Goal: Task Accomplishment & Management: Manage account settings

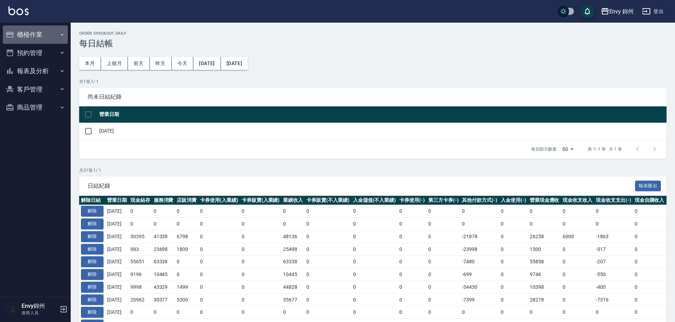
click at [3, 36] on button "櫃檯作業" at bounding box center [35, 34] width 65 height 18
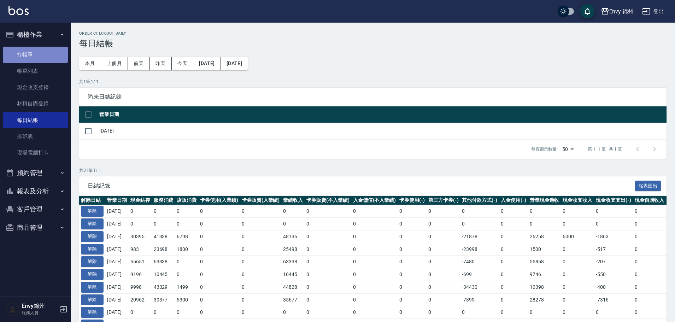
click at [21, 50] on link "打帳單" at bounding box center [35, 55] width 65 height 16
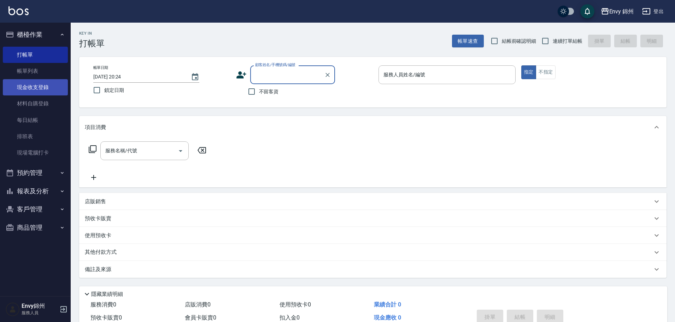
click at [40, 89] on link "現金收支登錄" at bounding box center [35, 87] width 65 height 16
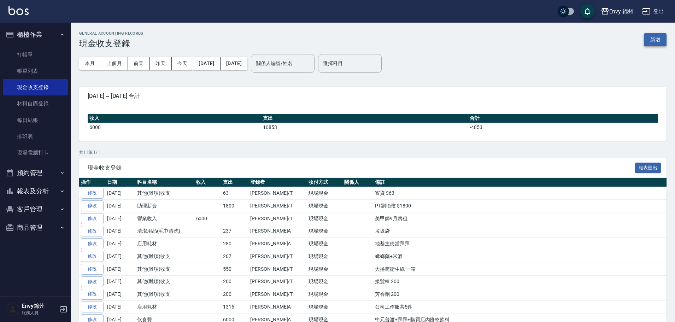
click at [651, 37] on button "新增" at bounding box center [655, 39] width 23 height 13
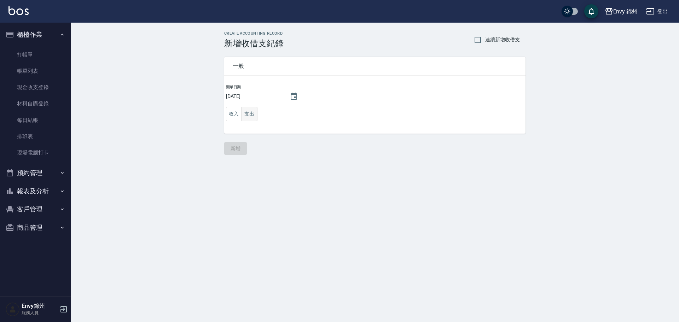
click at [244, 115] on button "支出" at bounding box center [249, 114] width 16 height 14
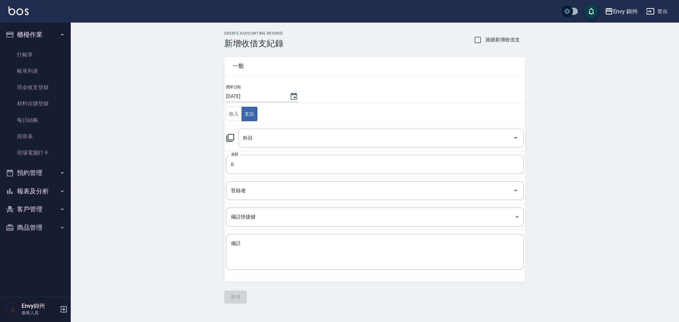
click at [261, 140] on input "科目" at bounding box center [375, 138] width 269 height 12
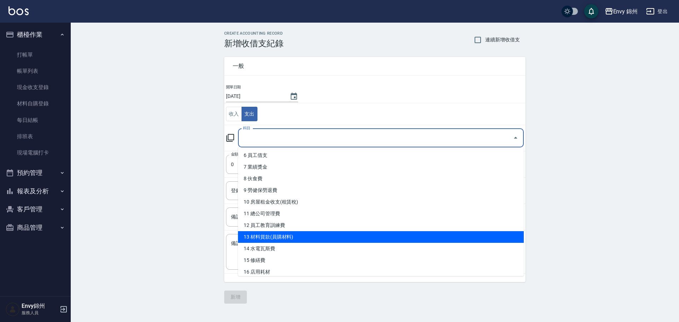
scroll to position [106, 0]
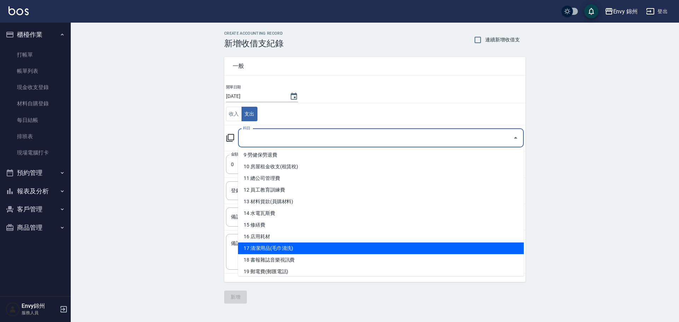
click at [270, 245] on li "17 清潔用品(毛巾清洗)" at bounding box center [381, 248] width 286 height 12
type input "17 清潔用品(毛巾清洗)"
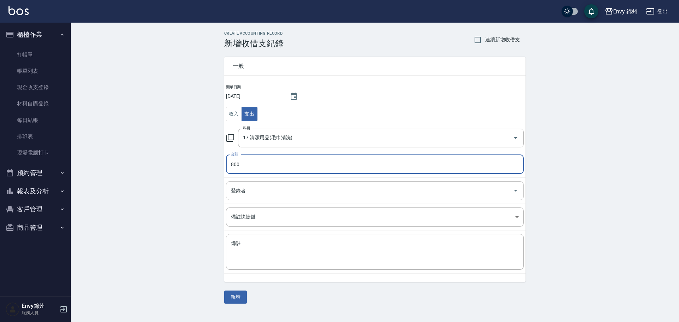
type input "800"
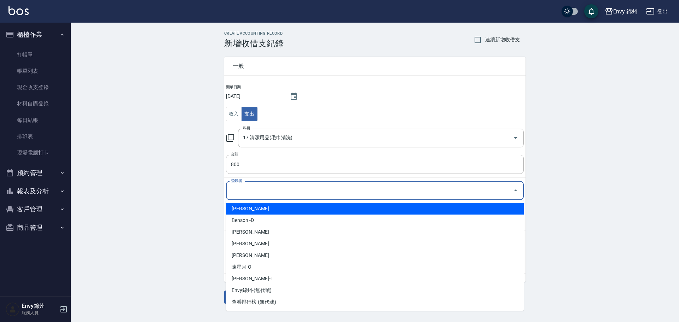
click at [274, 189] on input "登錄者" at bounding box center [369, 191] width 281 height 12
click at [275, 207] on li "鄭怡秀-A" at bounding box center [375, 209] width 298 height 12
type input "鄭怡秀-A"
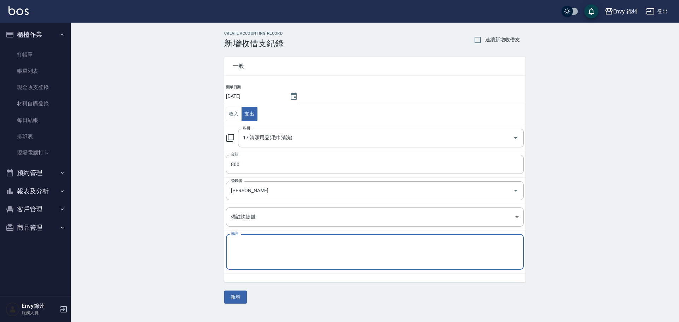
click at [273, 257] on textarea "備註" at bounding box center [375, 252] width 288 height 24
type textarea "垃圾清潔費"
click at [231, 300] on button "新增" at bounding box center [235, 297] width 23 height 13
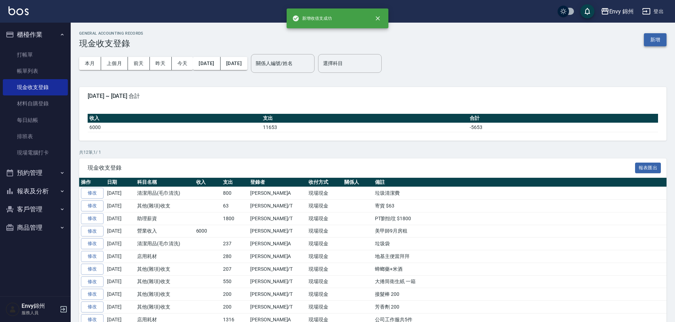
click at [657, 41] on button "新增" at bounding box center [655, 39] width 23 height 13
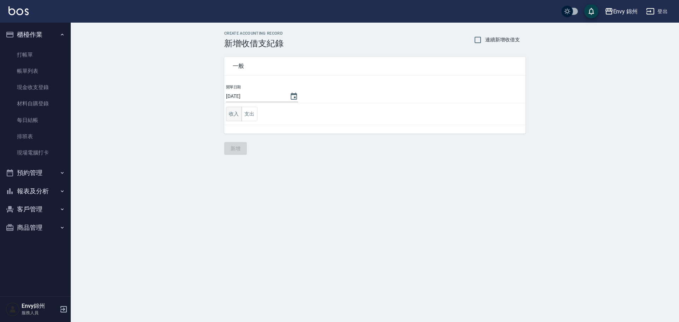
click at [233, 114] on button "收入" at bounding box center [234, 114] width 16 height 14
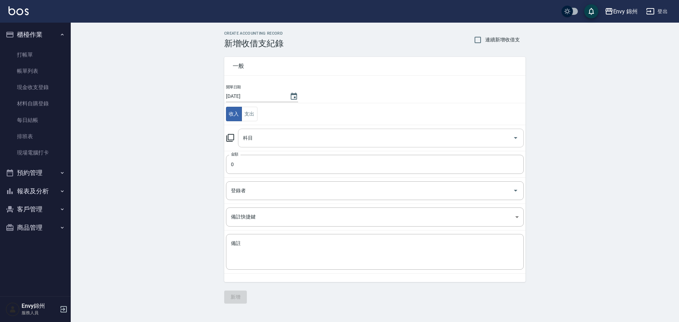
click at [283, 142] on input "科目" at bounding box center [375, 138] width 269 height 12
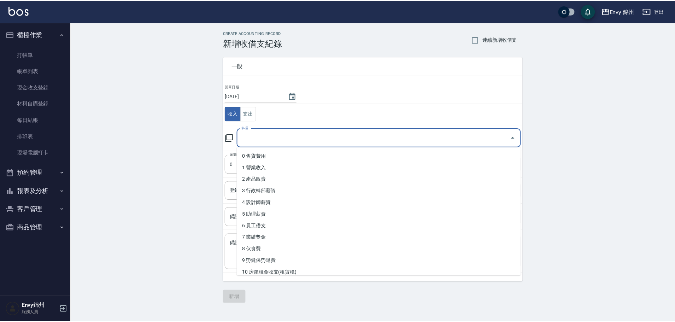
scroll to position [71, 0]
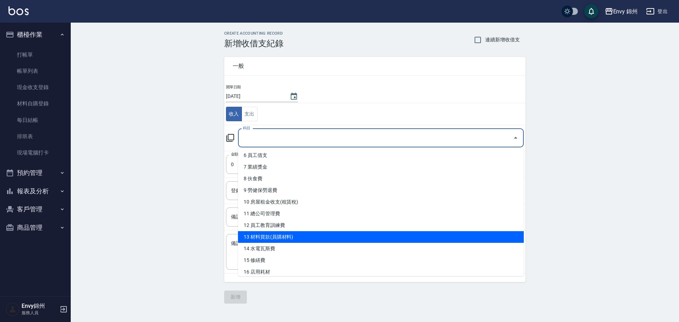
click at [275, 241] on li "13 材料貨款(員購材料)" at bounding box center [381, 237] width 286 height 12
type input "13 材料貨款(員購材料)"
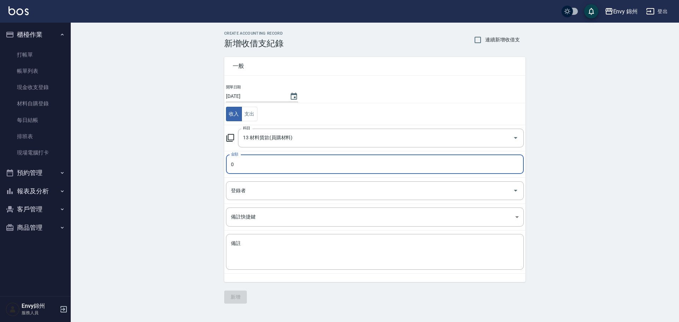
click at [262, 168] on input "0" at bounding box center [375, 164] width 298 height 19
type input "105"
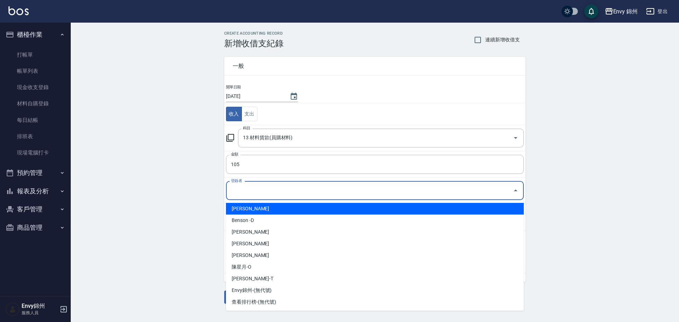
click at [271, 192] on input "登錄者" at bounding box center [369, 191] width 281 height 12
click at [267, 208] on li "鄭怡秀-A" at bounding box center [375, 209] width 298 height 12
type input "鄭怡秀-A"
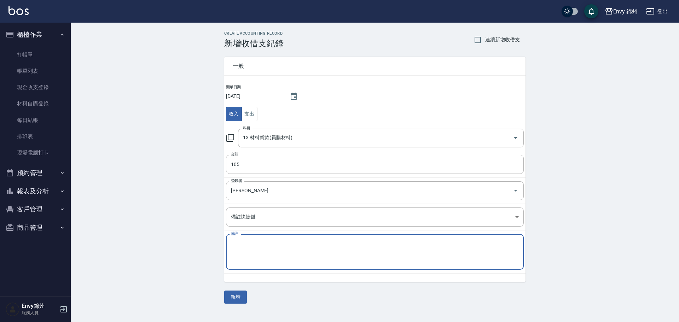
click at [273, 256] on textarea "備註" at bounding box center [375, 252] width 288 height 24
type textarea "概念買染膏"
click at [229, 289] on div "一般 開單日期 2025/09/10 收入 支出 科目 13 材料貨款(員購材料) 科目 金額 105 金額 登錄者 鄭怡秀-A 登錄者 備註快捷鍵 ​ 備註…" at bounding box center [374, 175] width 301 height 255
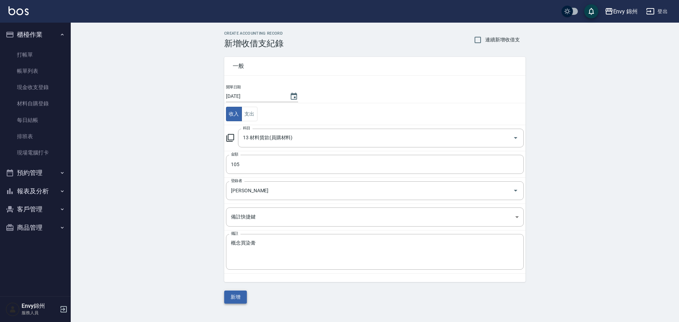
click at [231, 291] on button "新增" at bounding box center [235, 297] width 23 height 13
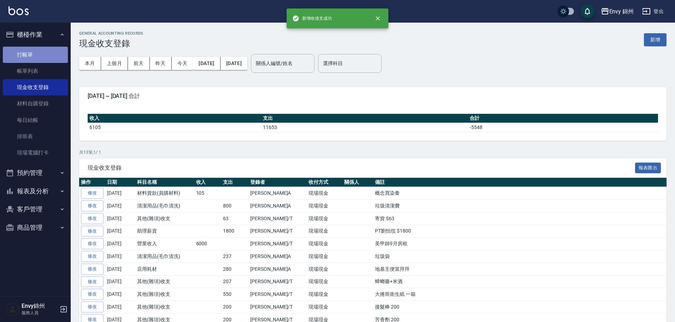
click at [21, 56] on link "打帳單" at bounding box center [35, 55] width 65 height 16
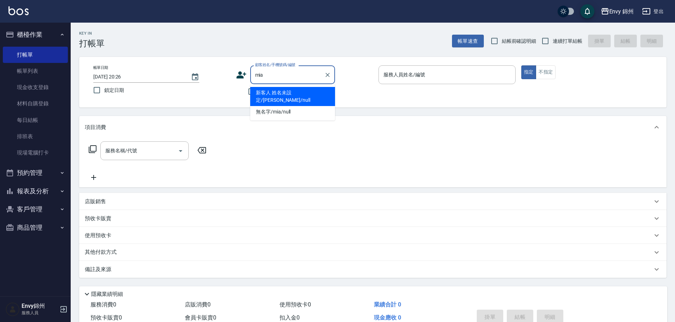
click at [280, 93] on li "新客人 姓名未設定/Mia/null" at bounding box center [292, 96] width 85 height 19
type input "新客人 姓名未設定/Mia/null"
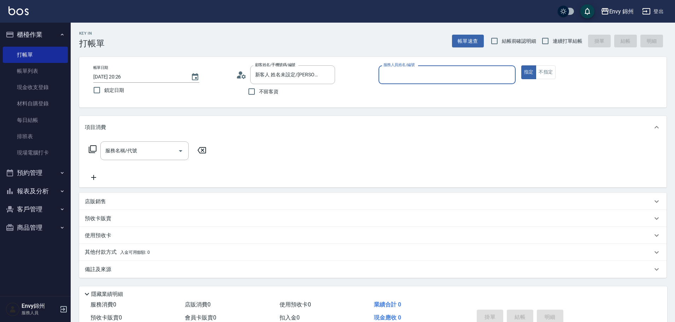
click at [400, 80] on input "服務人員姓名/編號" at bounding box center [447, 75] width 131 height 12
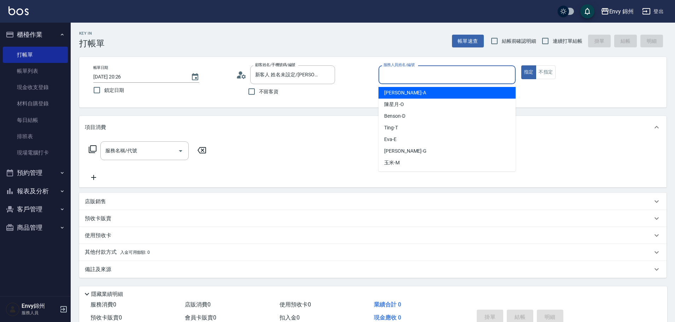
click at [405, 92] on div "Annie -A" at bounding box center [447, 93] width 137 height 12
type input "Annie-A"
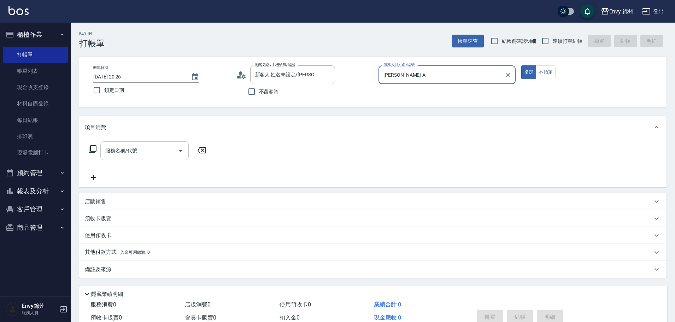
click at [127, 153] on input "服務名稱/代號" at bounding box center [139, 151] width 71 height 12
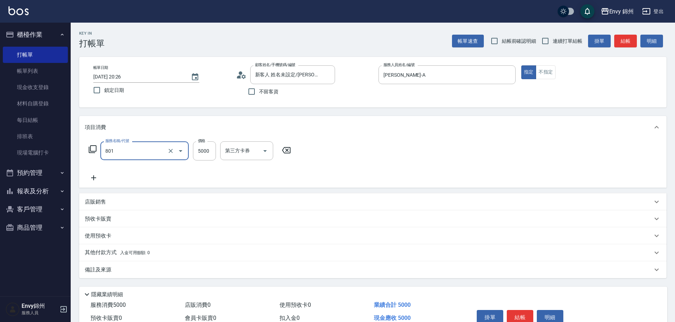
type input "801 接髮(801)"
type input "12569"
click at [242, 145] on div "互助1格給1點(60元)-1 互助1格給1點(60元)-1" at bounding box center [241, 150] width 42 height 19
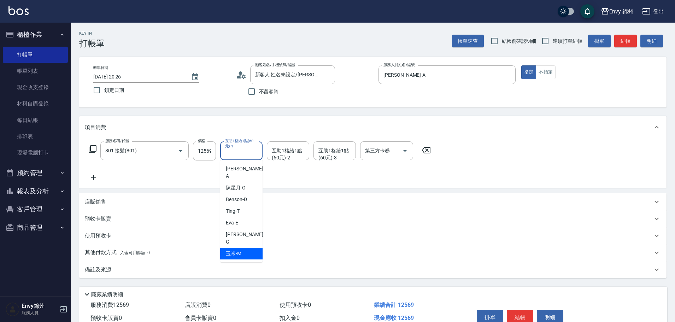
click at [242, 248] on div "玉米 -M" at bounding box center [241, 254] width 42 height 12
type input "玉米-M"
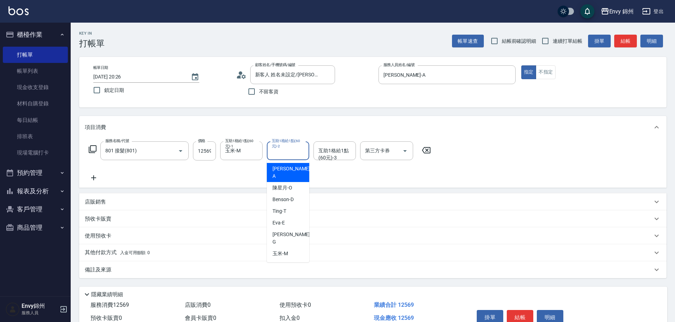
click at [284, 146] on div "互助1格給1點(60元)-2 互助1格給1點(60元)-2" at bounding box center [288, 150] width 42 height 19
click at [294, 248] on div "玉米 -M" at bounding box center [288, 254] width 42 height 12
type input "玉米-M"
click at [330, 151] on div "互助1格給1點(60元)-3 互助1格給1點(60元)-3" at bounding box center [335, 150] width 42 height 19
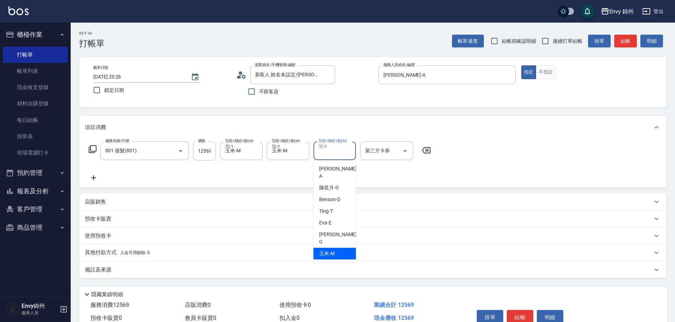
click at [334, 245] on ul "Annie -A 陳星月 -O Benson -D Ting -T Eva -E 杉杉 -G 玉米 -M" at bounding box center [335, 211] width 42 height 102
click at [331, 231] on span "杉杉 -G" at bounding box center [338, 238] width 39 height 15
click at [339, 154] on input "杉杉-G" at bounding box center [329, 151] width 25 height 12
click at [341, 248] on div "玉米 -M" at bounding box center [335, 254] width 42 height 12
type input "玉米-M"
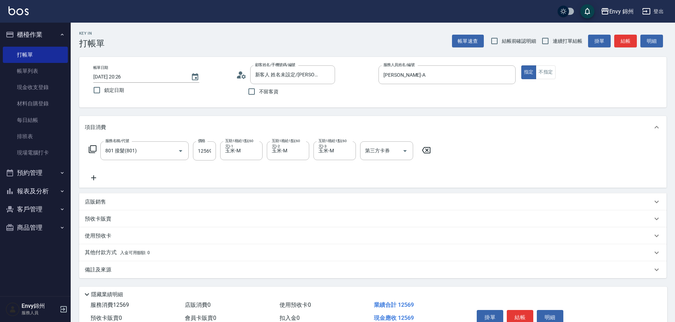
click at [112, 272] on div "備註及來源" at bounding box center [369, 269] width 568 height 7
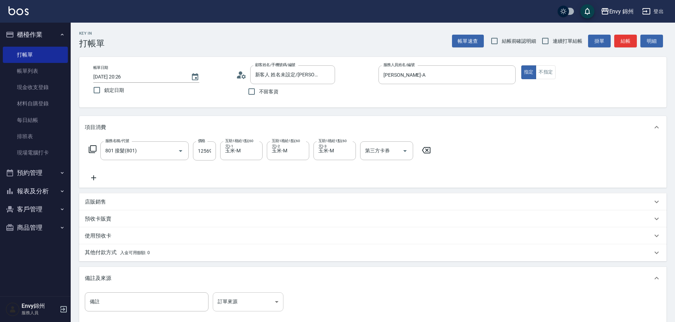
click at [233, 304] on body "Envy 錦州 登出 櫃檯作業 打帳單 帳單列表 現金收支登錄 材料自購登錄 每日結帳 排班表 現場電腦打卡 預約管理 預約管理 單日預約紀錄 單週預約紀錄 …" at bounding box center [337, 201] width 675 height 402
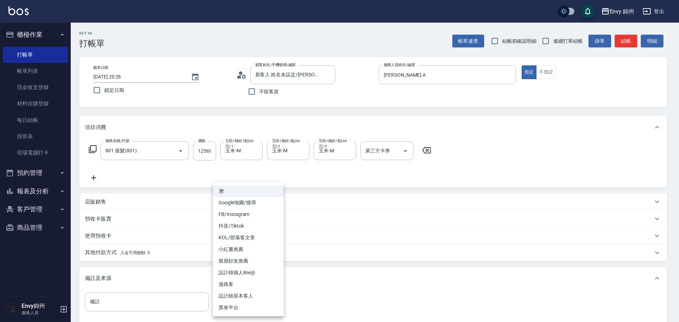
click at [249, 297] on li "設計師原本客人" at bounding box center [248, 296] width 71 height 12
type input "設計師原本客人"
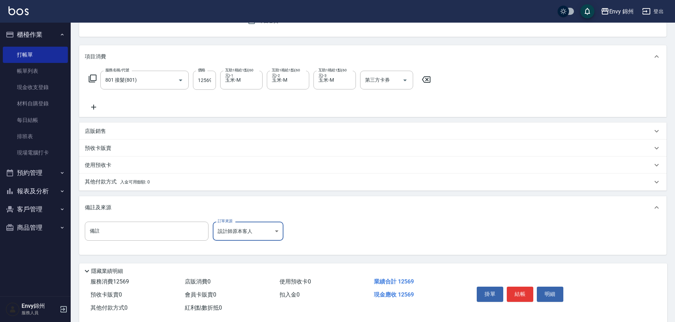
scroll to position [83, 0]
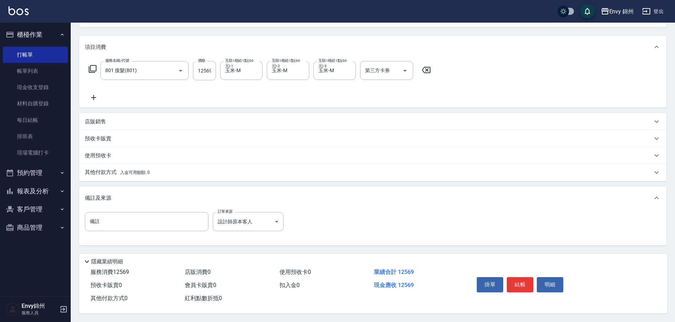
click at [143, 174] on div "其他付款方式 入金可用餘額: 0" at bounding box center [372, 172] width 587 height 17
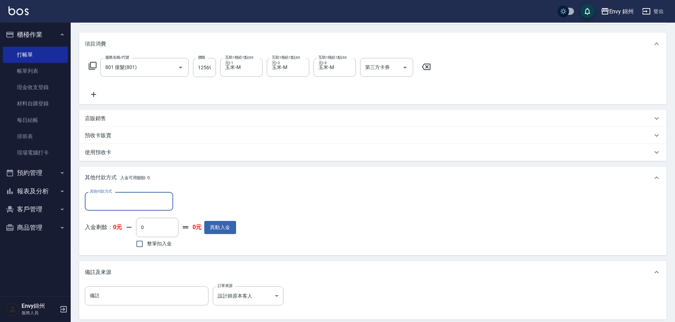
scroll to position [0, 0]
click at [127, 200] on input "其他付款方式" at bounding box center [129, 201] width 82 height 12
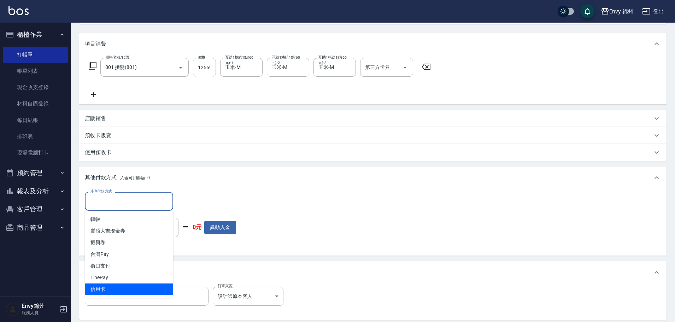
click at [129, 284] on span "信用卡" at bounding box center [129, 289] width 88 height 12
type input "信用卡"
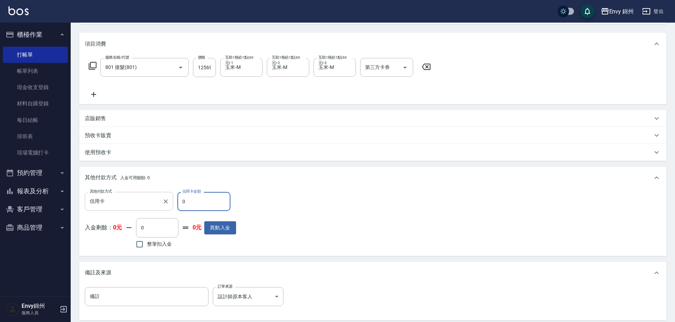
drag, startPoint x: 192, startPoint y: 206, endPoint x: 160, endPoint y: 204, distance: 31.6
click at [160, 204] on div "其他付款方式 信用卡 其他付款方式 信用卡金額 0 信用卡金額" at bounding box center [160, 201] width 151 height 19
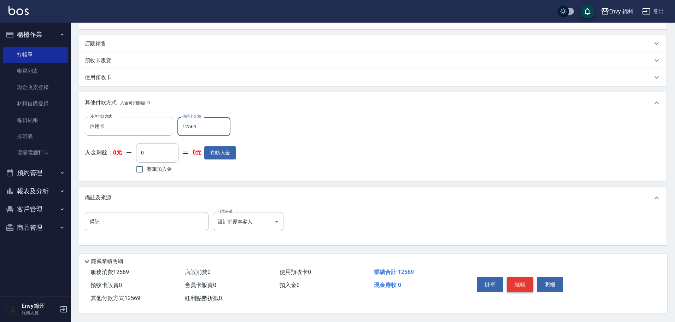
type input "12569"
click at [520, 281] on button "結帳" at bounding box center [520, 284] width 27 height 15
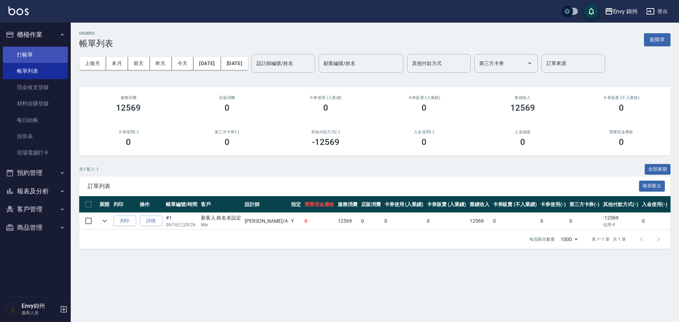
click at [26, 49] on link "打帳單" at bounding box center [35, 55] width 65 height 16
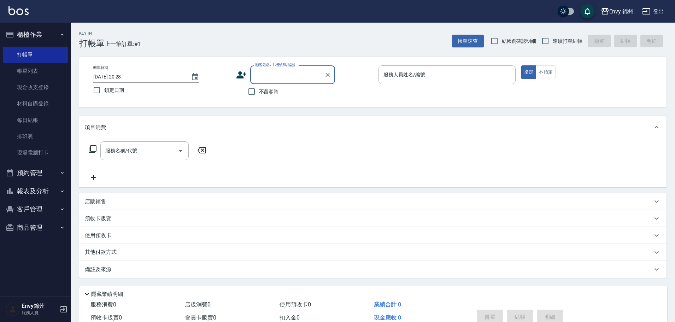
type input "t"
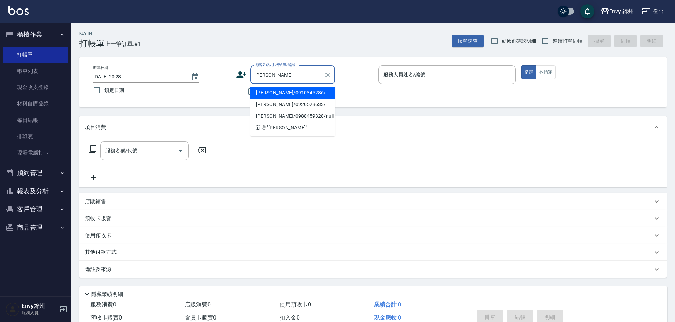
click at [293, 96] on li "陳巧宜/0910345286/" at bounding box center [292, 93] width 85 height 12
type input "陳巧宜/0910345286/"
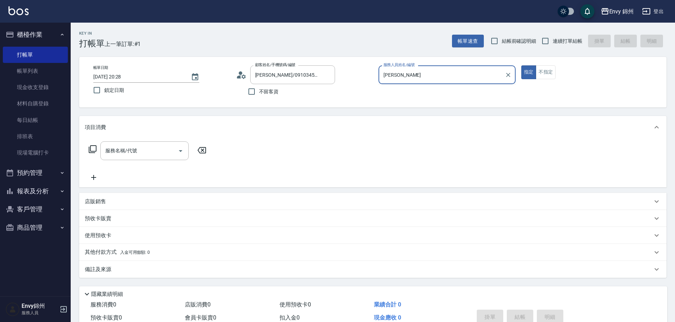
type input "Annie-A"
drag, startPoint x: 144, startPoint y: 150, endPoint x: 136, endPoint y: 147, distance: 8.1
click at [144, 150] on input "服務名稱/代號" at bounding box center [139, 151] width 71 height 12
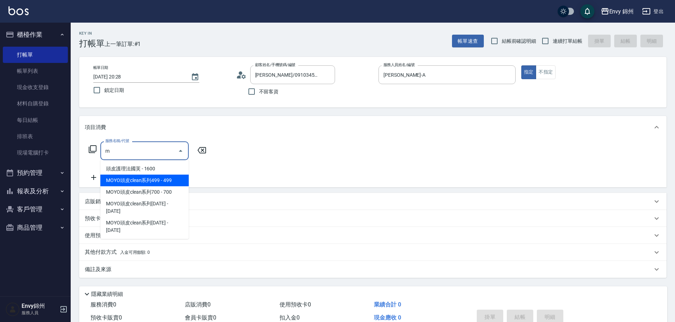
click at [147, 180] on span "MOYO頭皮clean系列499 - 499" at bounding box center [144, 181] width 88 height 12
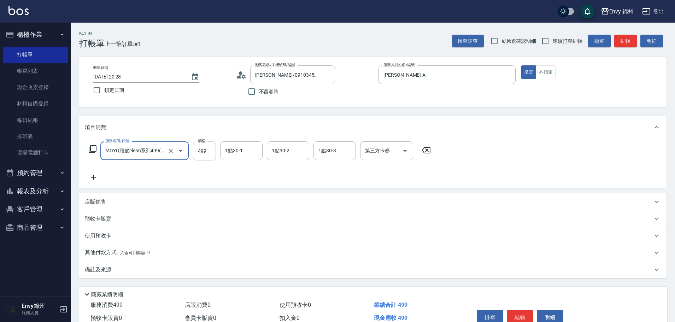
type input "MOYO頭皮clean系列499(405)"
click at [198, 152] on input "499" at bounding box center [204, 150] width 23 height 19
type input "599"
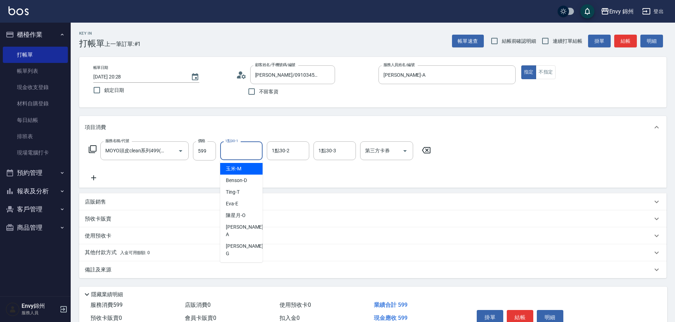
click at [228, 152] on input "1點30-1" at bounding box center [241, 151] width 36 height 12
click at [292, 179] on div "服務名稱/代號 MOYO頭皮clean系列499(405) 服務名稱/代號 價格 599 價格 1點30-1 1點30-1 1點30-2 1點30-2 1點3…" at bounding box center [260, 161] width 350 height 41
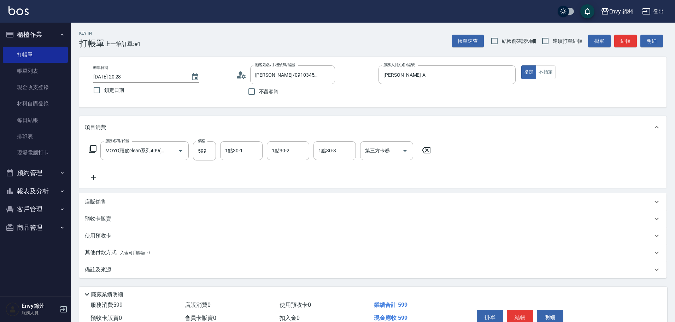
click at [201, 274] on div "備註及來源" at bounding box center [372, 269] width 587 height 17
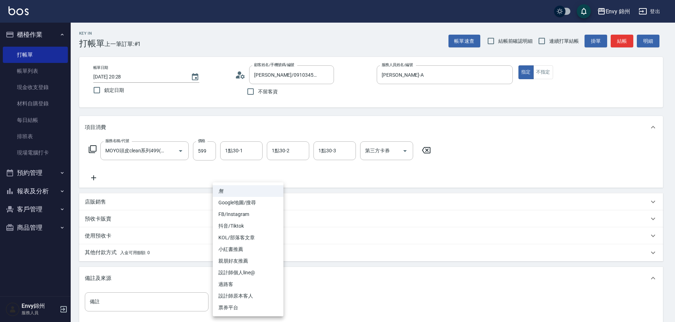
click at [248, 307] on body "Envy 錦州 登出 櫃檯作業 打帳單 帳單列表 現金收支登錄 材料自購登錄 每日結帳 排班表 現場電腦打卡 預約管理 預約管理 單日預約紀錄 單週預約紀錄 …" at bounding box center [337, 201] width 675 height 402
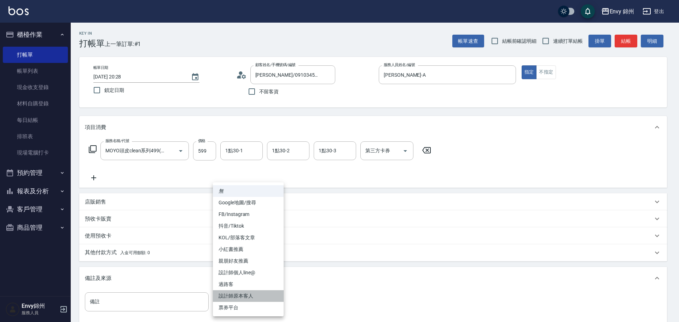
click at [252, 296] on li "設計師原本客人" at bounding box center [248, 296] width 71 height 12
type input "設計師原本客人"
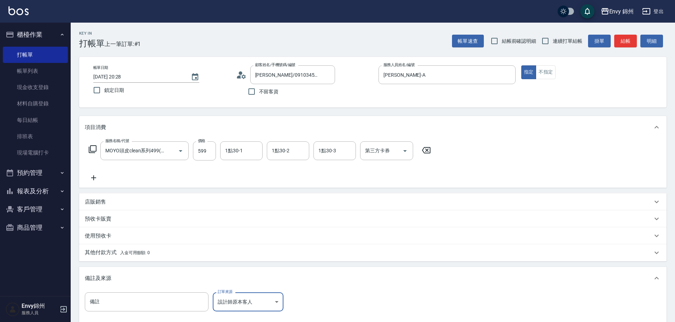
scroll to position [83, 0]
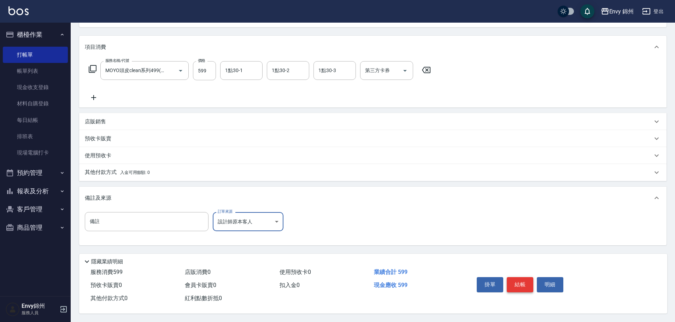
click at [521, 279] on button "結帳" at bounding box center [520, 284] width 27 height 15
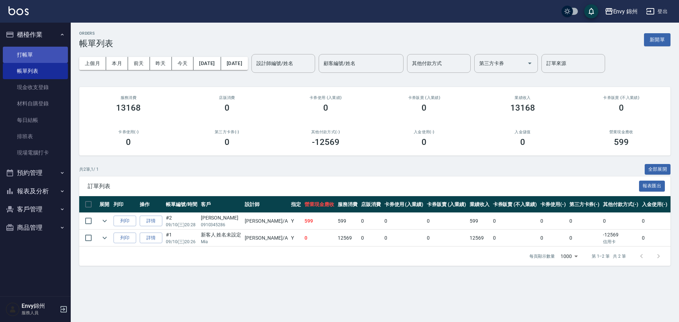
click at [29, 56] on link "打帳單" at bounding box center [35, 55] width 65 height 16
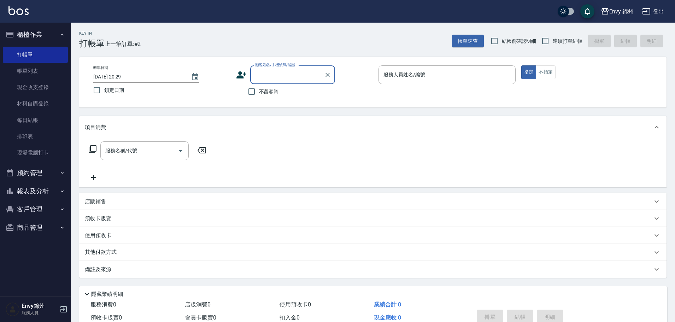
click at [242, 75] on icon at bounding box center [241, 75] width 11 height 11
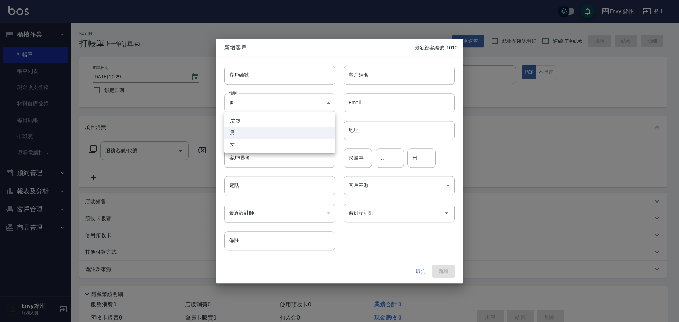
click at [262, 106] on body "Envy 錦州 登出 櫃檯作業 打帳單 帳單列表 現金收支登錄 材料自購登錄 每日結帳 排班表 現場電腦打卡 預約管理 預約管理 單日預約紀錄 單週預約紀錄 …" at bounding box center [339, 177] width 679 height 355
click at [266, 143] on li "女" at bounding box center [279, 145] width 111 height 12
type input "FEMALE"
click at [369, 76] on input "客戶姓名" at bounding box center [399, 75] width 111 height 19
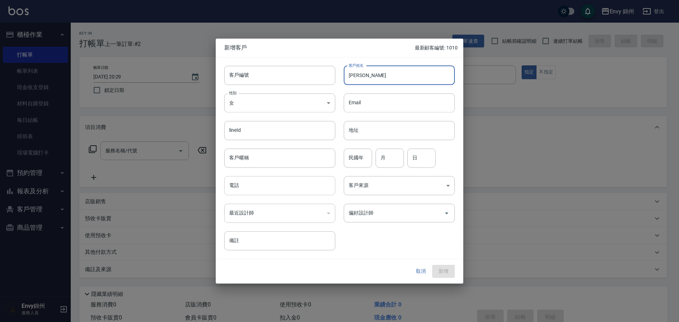
type input "楊羽桐"
click at [273, 189] on input "電話" at bounding box center [279, 185] width 111 height 19
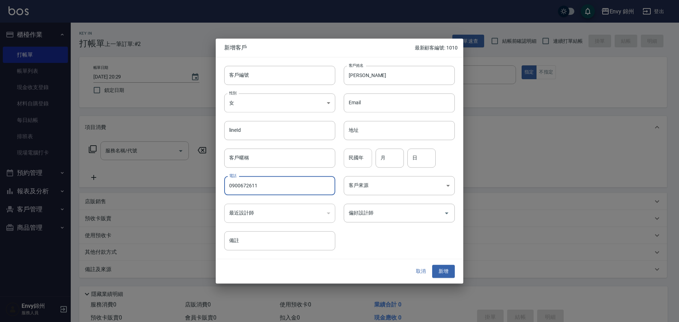
type input "0900672611"
click at [360, 159] on input "民國年" at bounding box center [358, 157] width 28 height 19
type input "92"
click at [393, 157] on input "月" at bounding box center [389, 157] width 28 height 19
type input "11"
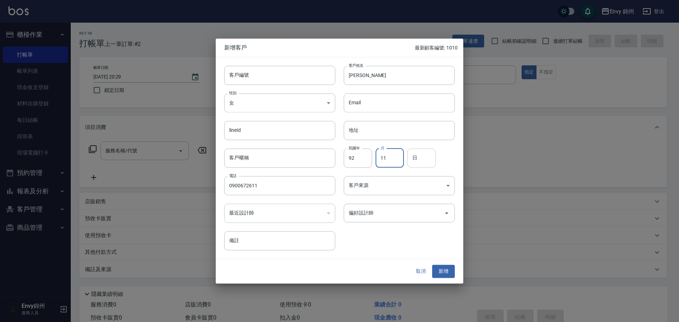
click at [411, 157] on input "日" at bounding box center [421, 157] width 28 height 19
type input "22"
click at [364, 208] on div "偏好設計師 偏好設計師" at bounding box center [399, 213] width 111 height 19
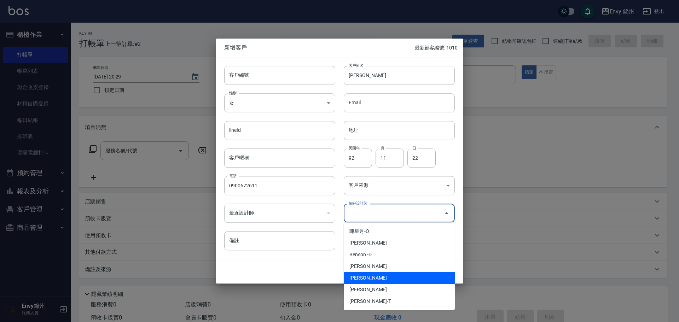
click at [381, 278] on li "鄭怡秀-A" at bounding box center [399, 278] width 111 height 12
type input "鄭怡秀"
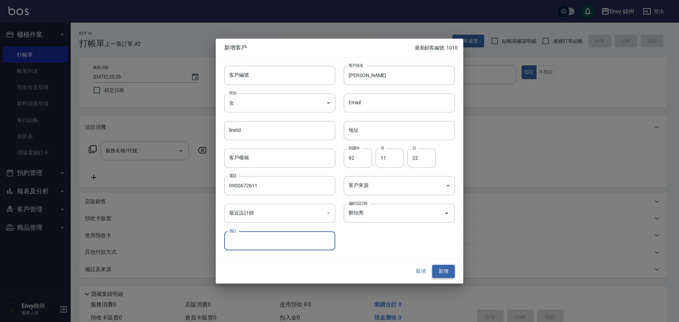
click at [443, 275] on button "新增" at bounding box center [443, 271] width 23 height 13
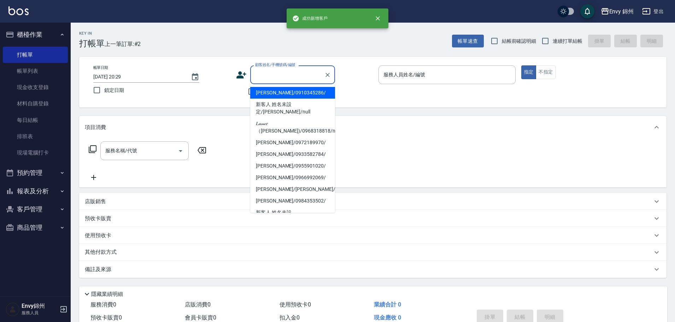
click at [317, 72] on input "顧客姓名/手機號碼/編號" at bounding box center [287, 75] width 68 height 12
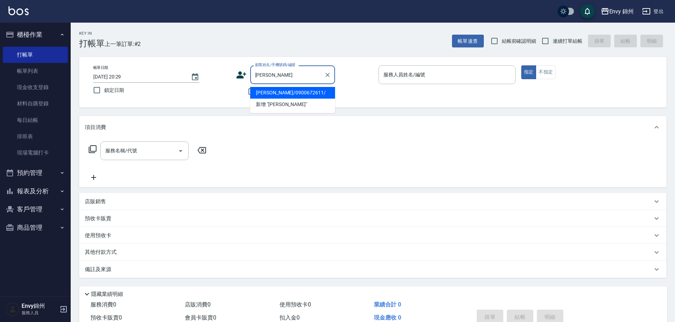
click at [293, 95] on li "楊羽桐/0900672611/" at bounding box center [292, 93] width 85 height 12
type input "楊羽桐/0900672611/"
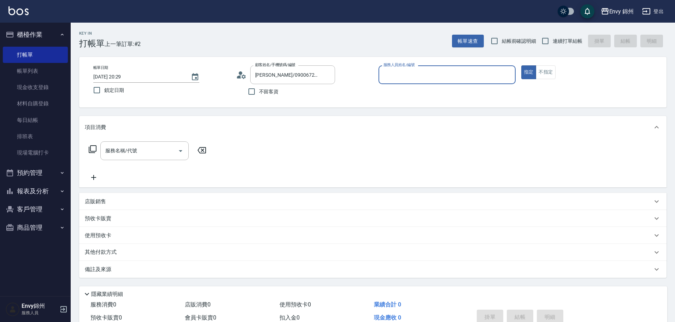
type input "Annie-A"
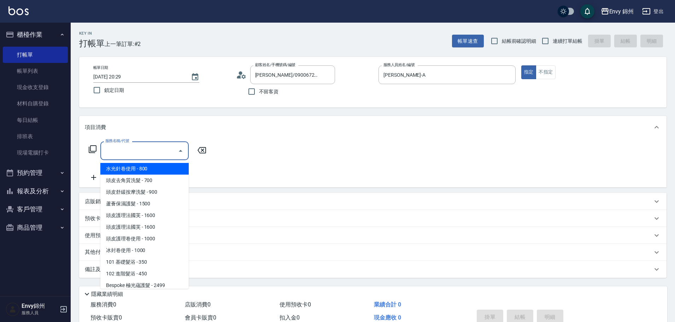
click at [151, 146] on input "服務名稱/代號" at bounding box center [139, 151] width 71 height 12
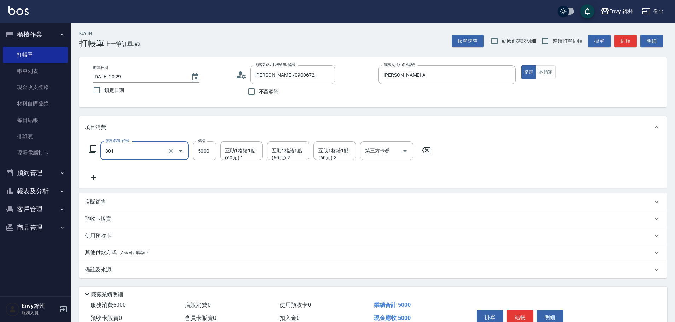
type input "801 接髮(801)"
type input "12500"
click at [245, 153] on div "互助1格給1點(60元)-1 互助1格給1點(60元)-1" at bounding box center [241, 150] width 42 height 19
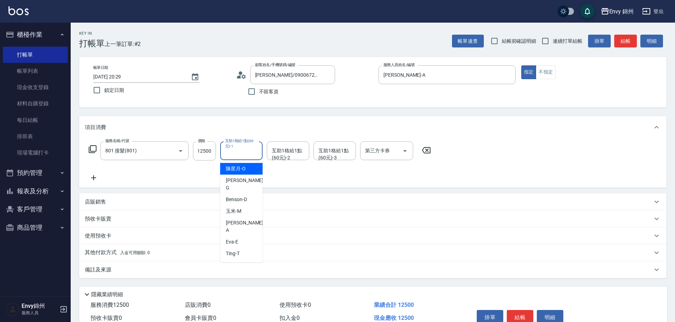
scroll to position [0, 0]
click at [240, 207] on span "玉米 -M" at bounding box center [234, 210] width 16 height 7
type input "玉米-M"
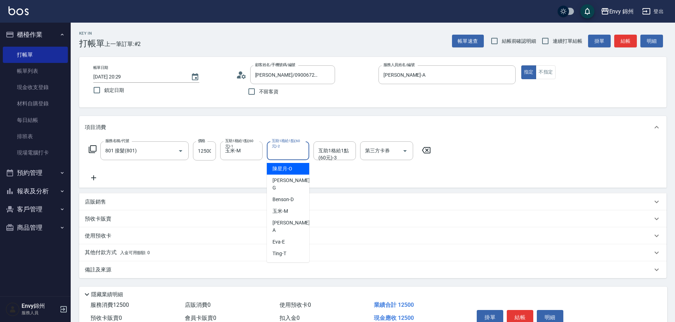
click at [283, 151] on div "互助1格給1點(60元)-2 互助1格給1點(60元)-2" at bounding box center [288, 150] width 42 height 19
click at [289, 205] on div "玉米 -M" at bounding box center [288, 211] width 42 height 12
type input "玉米-M"
click at [333, 155] on div "互助1格給1點(60元)-3 互助1格給1點(60元)-3" at bounding box center [335, 150] width 42 height 19
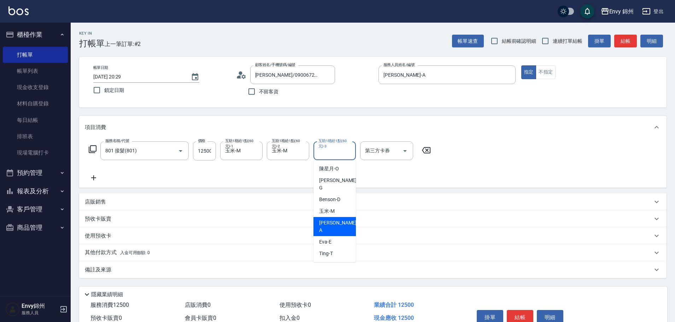
click at [319, 207] on div "玉米 -M" at bounding box center [335, 211] width 42 height 12
type input "玉米-M"
click at [224, 272] on div "備註及來源" at bounding box center [369, 269] width 568 height 7
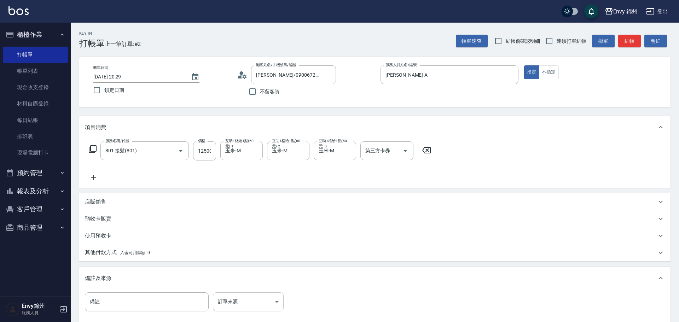
click at [243, 299] on body "Envy 錦州 登出 櫃檯作業 打帳單 帳單列表 現金收支登錄 材料自購登錄 每日結帳 排班表 現場電腦打卡 預約管理 預約管理 單日預約紀錄 單週預約紀錄 …" at bounding box center [339, 201] width 679 height 402
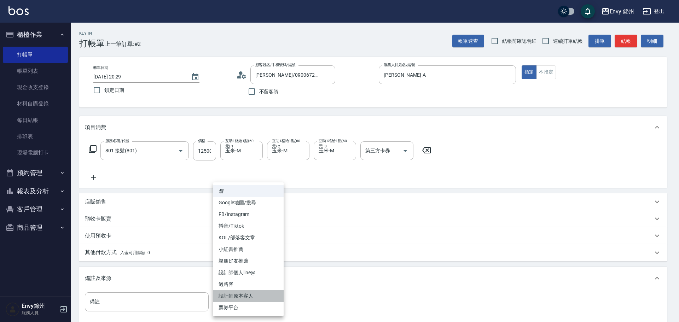
click at [248, 294] on li "設計師原本客人" at bounding box center [248, 296] width 71 height 12
type input "設計師原本客人"
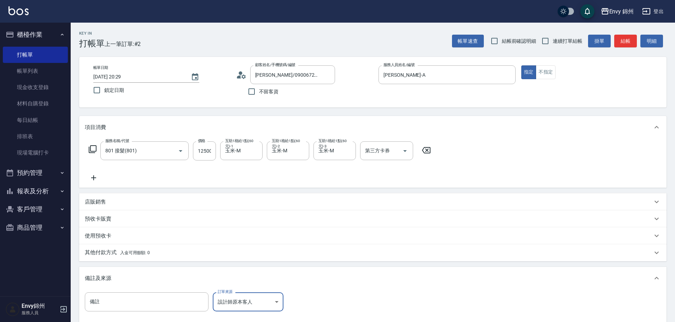
scroll to position [83, 0]
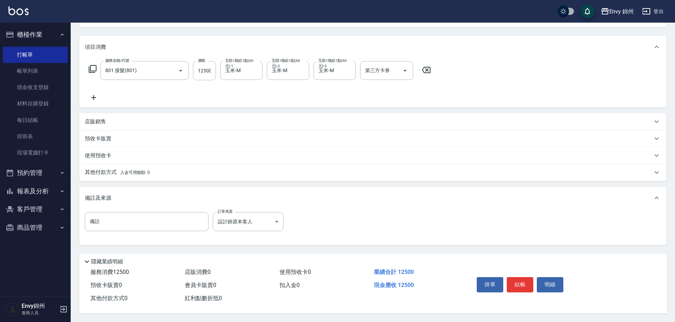
click at [111, 174] on div "其他付款方式 入金可用餘額: 0" at bounding box center [372, 172] width 587 height 17
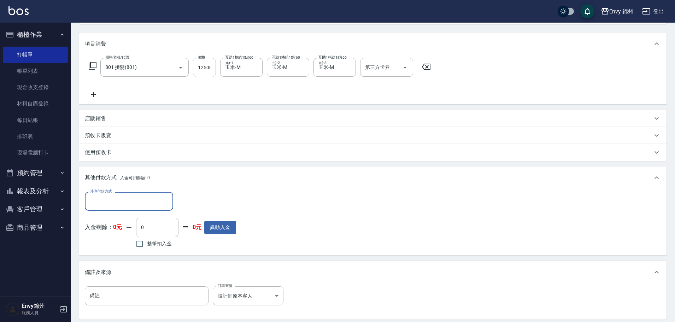
scroll to position [0, 0]
drag, startPoint x: 121, startPoint y: 206, endPoint x: 125, endPoint y: 209, distance: 5.5
click at [122, 206] on input "其他付款方式" at bounding box center [129, 201] width 82 height 12
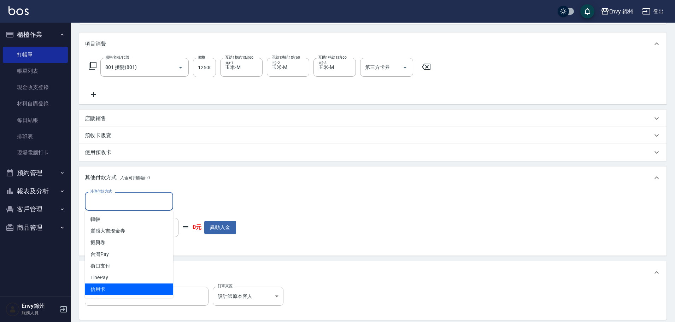
click at [126, 289] on span "信用卡" at bounding box center [129, 289] width 88 height 12
type input "信用卡"
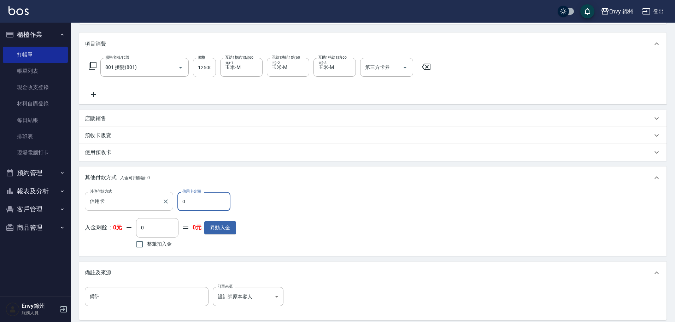
drag, startPoint x: 200, startPoint y: 207, endPoint x: 172, endPoint y: 206, distance: 28.7
click at [172, 206] on div "其他付款方式 信用卡 其他付款方式 信用卡金額 0 信用卡金額" at bounding box center [160, 201] width 151 height 19
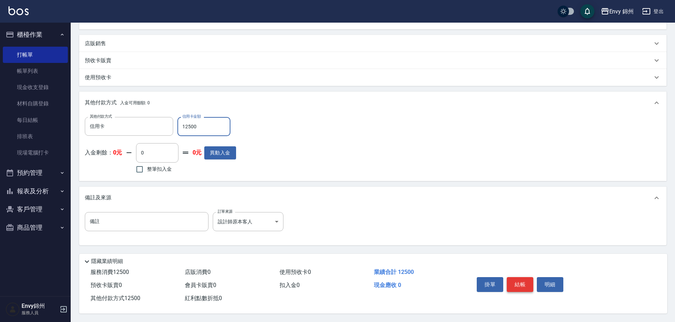
type input "12500"
click at [521, 278] on button "結帳" at bounding box center [520, 284] width 27 height 15
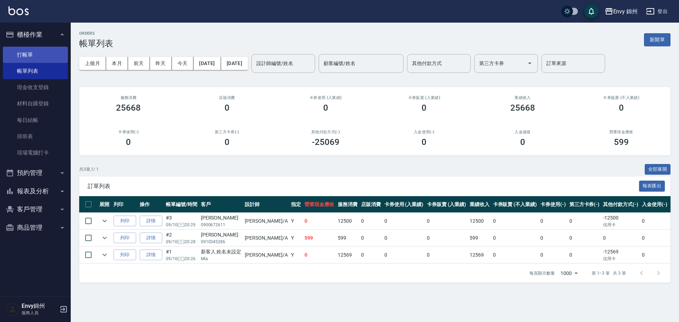
click at [33, 54] on link "打帳單" at bounding box center [35, 55] width 65 height 16
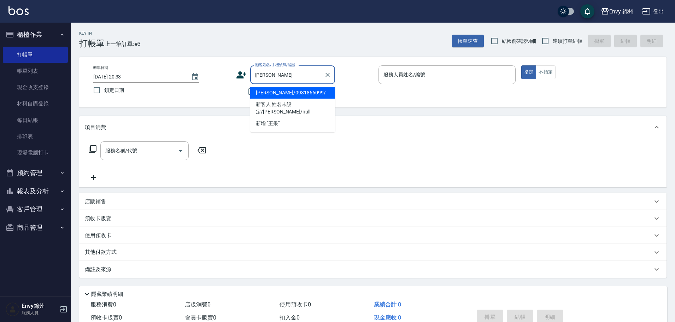
click at [303, 93] on li "王采綺/0931866099/" at bounding box center [292, 93] width 85 height 12
type input "王采綺/0931866099/"
type input "Annie-A"
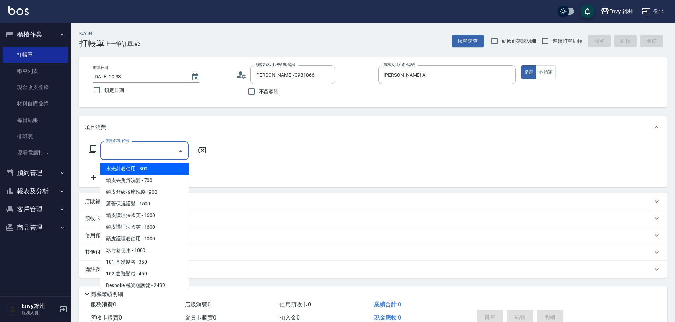
click at [147, 153] on input "服務名稱/代號" at bounding box center [139, 151] width 71 height 12
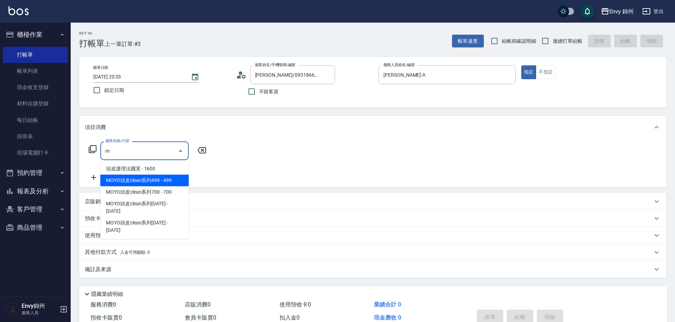
click at [179, 178] on span "MOYO頭皮clean系列499 - 499" at bounding box center [144, 181] width 88 height 12
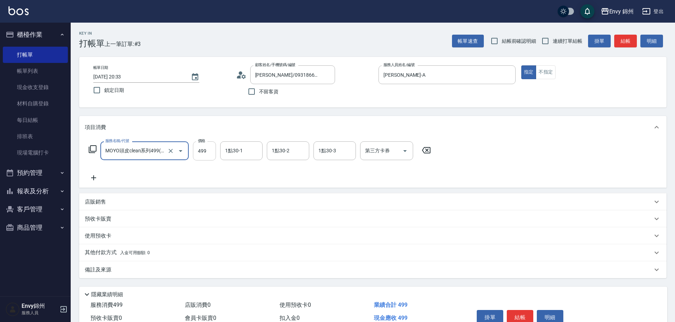
type input "MOYO頭皮clean系列499(405)"
click at [198, 148] on input "499" at bounding box center [204, 150] width 23 height 19
type input "699"
click at [245, 155] on input "1點30-1" at bounding box center [241, 151] width 36 height 12
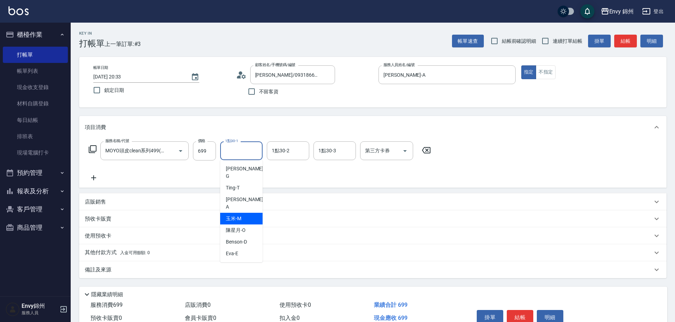
click at [243, 213] on div "玉米 -M" at bounding box center [241, 219] width 42 height 12
type input "玉米-M"
click at [191, 269] on div "備註及來源" at bounding box center [369, 269] width 568 height 7
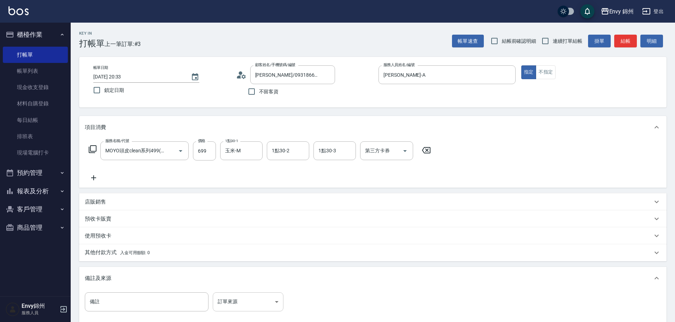
click at [244, 300] on body "Envy 錦州 登出 櫃檯作業 打帳單 帳單列表 現金收支登錄 材料自購登錄 每日結帳 排班表 現場電腦打卡 預約管理 預約管理 單日預約紀錄 單週預約紀錄 …" at bounding box center [337, 201] width 675 height 402
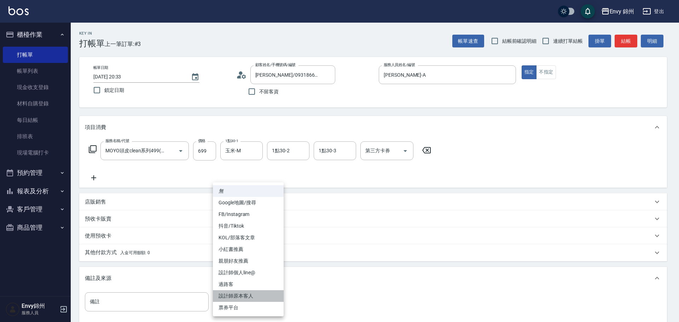
click at [251, 294] on li "設計師原本客人" at bounding box center [248, 296] width 71 height 12
type input "設計師原本客人"
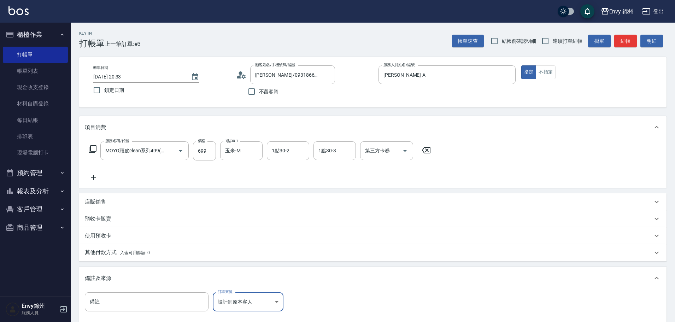
scroll to position [83, 0]
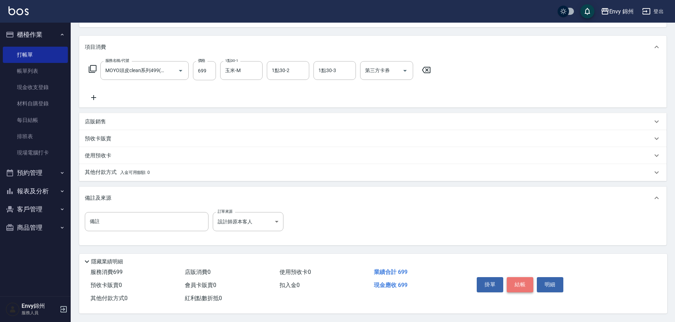
click at [516, 280] on button "結帳" at bounding box center [520, 284] width 27 height 15
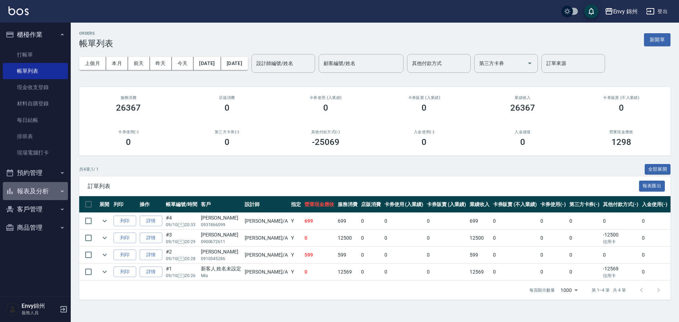
click at [24, 196] on button "報表及分析" at bounding box center [35, 191] width 65 height 18
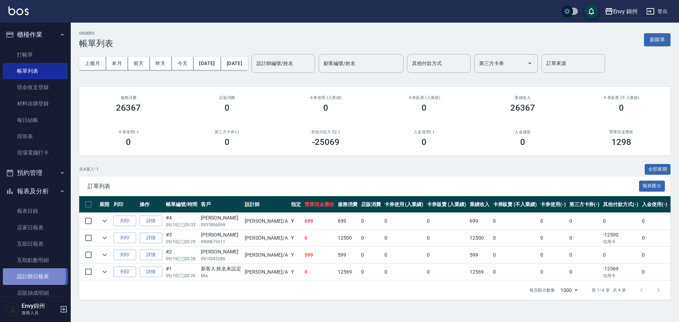
click at [15, 275] on link "設計師日報表" at bounding box center [35, 276] width 65 height 16
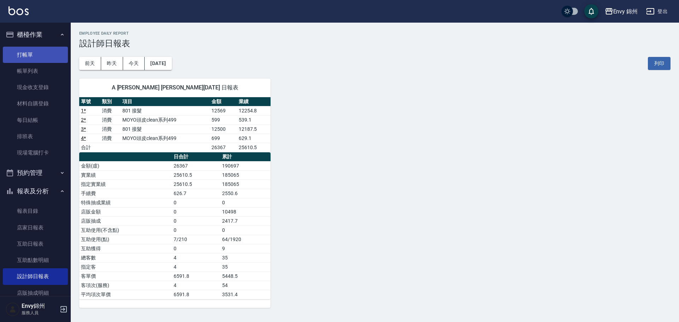
click at [25, 54] on link "打帳單" at bounding box center [35, 55] width 65 height 16
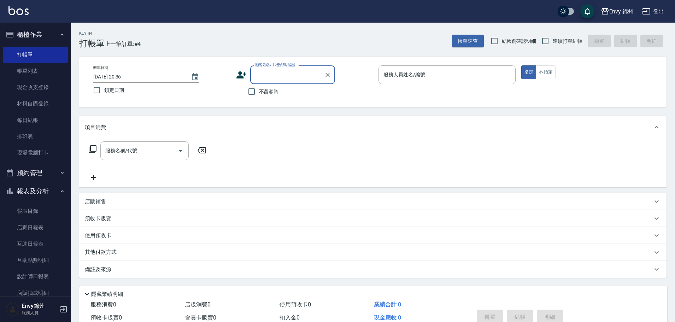
click at [659, 13] on button "登出" at bounding box center [652, 11] width 27 height 13
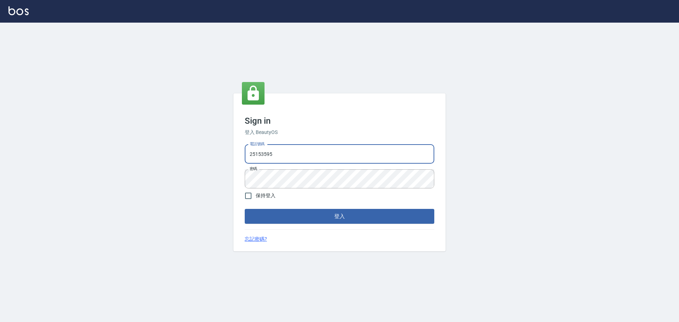
click at [288, 159] on input "25153595" at bounding box center [339, 154] width 189 height 19
type input "9990001234567"
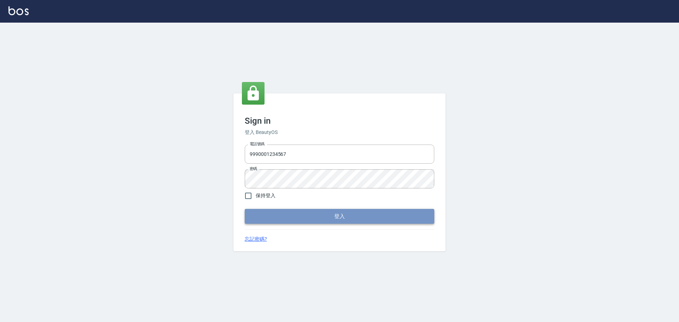
click at [308, 219] on button "登入" at bounding box center [339, 216] width 189 height 15
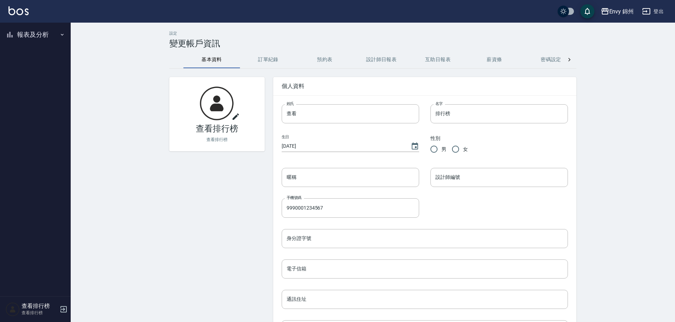
click at [18, 37] on button "報表及分析" at bounding box center [35, 34] width 65 height 18
click at [20, 69] on link "店家排行榜" at bounding box center [35, 71] width 65 height 16
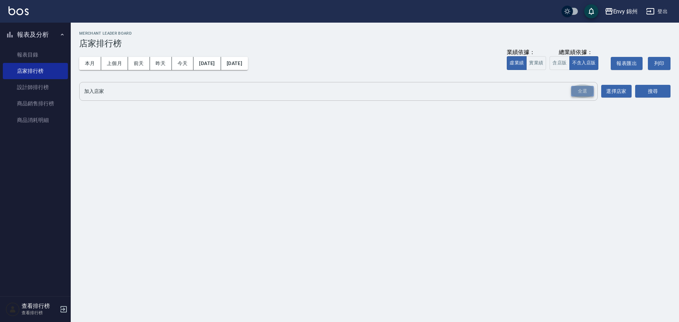
click at [580, 91] on div "全選" at bounding box center [582, 91] width 23 height 11
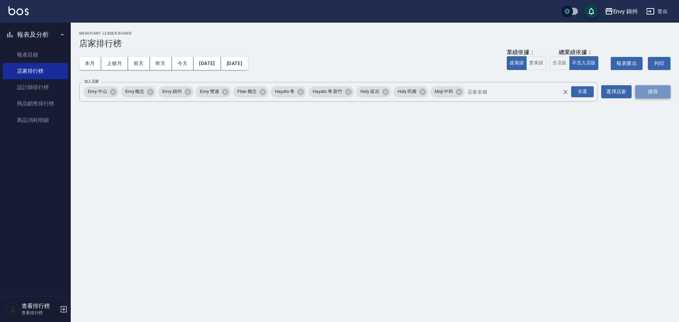
click at [641, 97] on button "搜尋" at bounding box center [652, 91] width 35 height 13
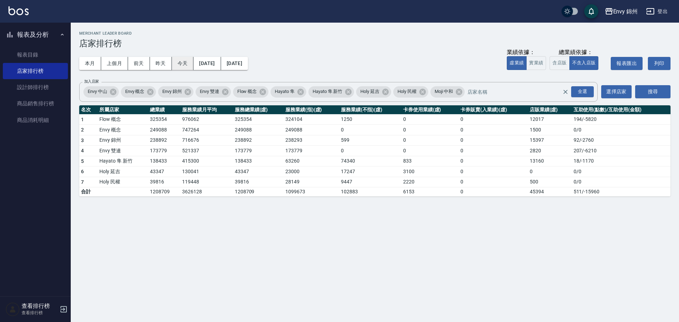
click at [183, 64] on button "今天" at bounding box center [183, 63] width 22 height 13
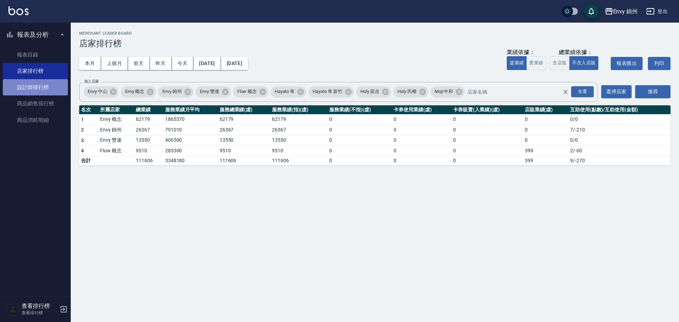
click at [42, 90] on link "設計師排行榜" at bounding box center [35, 87] width 65 height 16
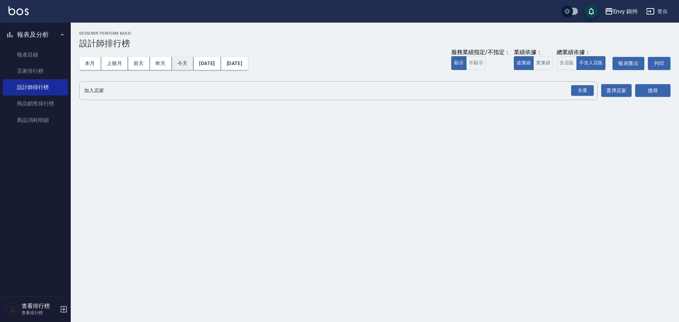
click at [176, 65] on button "今天" at bounding box center [183, 63] width 22 height 13
click at [580, 89] on div "全選" at bounding box center [582, 90] width 23 height 11
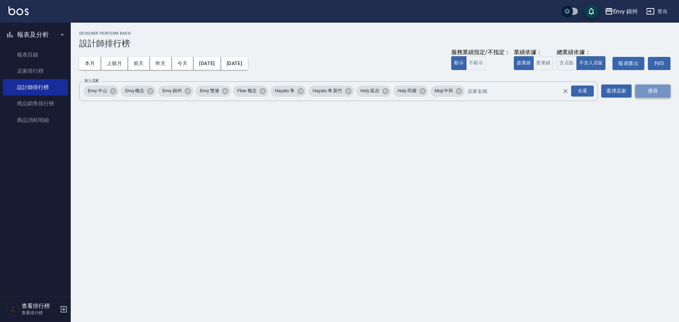
click at [639, 86] on button "搜尋" at bounding box center [652, 90] width 35 height 13
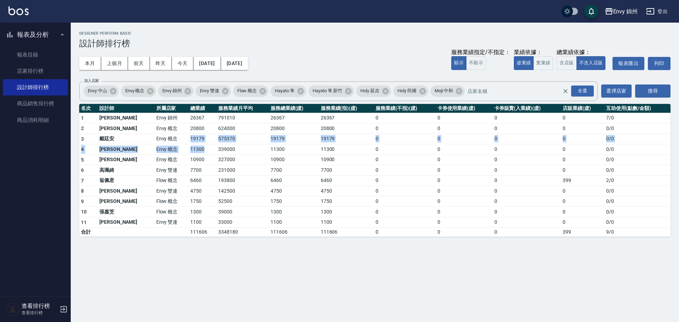
drag, startPoint x: 161, startPoint y: 142, endPoint x: 176, endPoint y: 145, distance: 15.5
click at [176, 145] on tbody "1 鄭怡秀 Envy 錦州 26367 791010 26367 26367 0 0 0 0 7 / 0 2 王冠憲 Envy 概念 20800 624000…" at bounding box center [374, 175] width 591 height 124
drag, startPoint x: 159, startPoint y: 119, endPoint x: 177, endPoint y: 120, distance: 18.8
click at [177, 120] on tr "1 鄭怡秀 Envy 錦州 26367 791010 26367 26367 0 0 0 0 7 / 0" at bounding box center [374, 118] width 591 height 11
drag, startPoint x: 161, startPoint y: 127, endPoint x: 179, endPoint y: 127, distance: 17.3
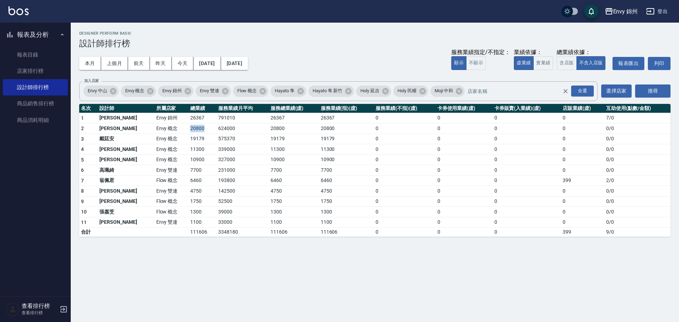
click at [188, 127] on td "20800" at bounding box center [202, 128] width 28 height 11
drag, startPoint x: 158, startPoint y: 136, endPoint x: 170, endPoint y: 139, distance: 12.4
click at [176, 137] on tr "3 戴廷安 Envy 概念 19179 575370 19179 19179 0 0 0 0 0 / 0" at bounding box center [374, 139] width 591 height 11
drag, startPoint x: 158, startPoint y: 150, endPoint x: 180, endPoint y: 150, distance: 21.6
click at [180, 150] on tr "4 黃光蔓 Envy 概念 11300 339000 11300 11300 0 0 0 0 0 / 0" at bounding box center [374, 149] width 591 height 11
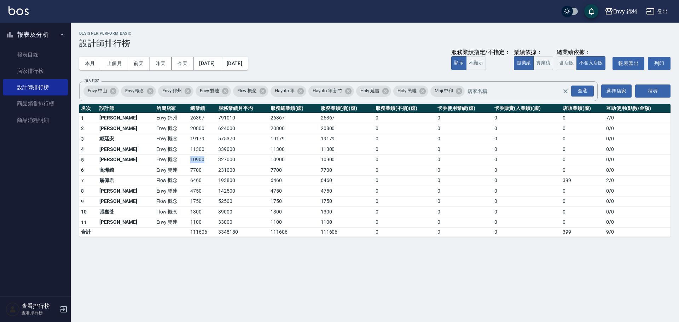
drag, startPoint x: 162, startPoint y: 158, endPoint x: 180, endPoint y: 161, distance: 18.2
click at [188, 161] on td "10900" at bounding box center [202, 159] width 28 height 11
click at [33, 66] on link "店家排行榜" at bounding box center [35, 71] width 65 height 16
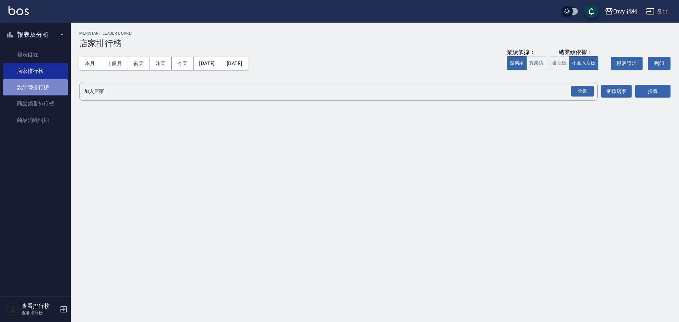
click at [45, 84] on link "設計師排行榜" at bounding box center [35, 87] width 65 height 16
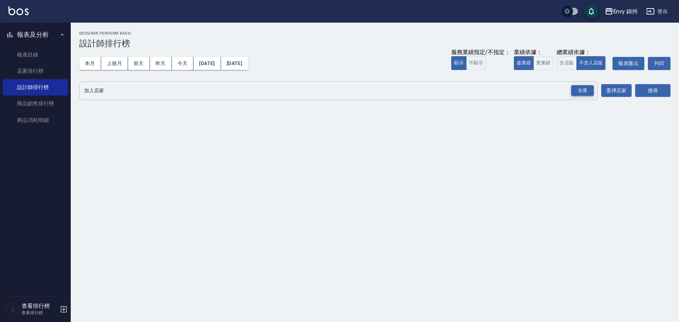
click at [583, 91] on div "全選" at bounding box center [582, 90] width 23 height 11
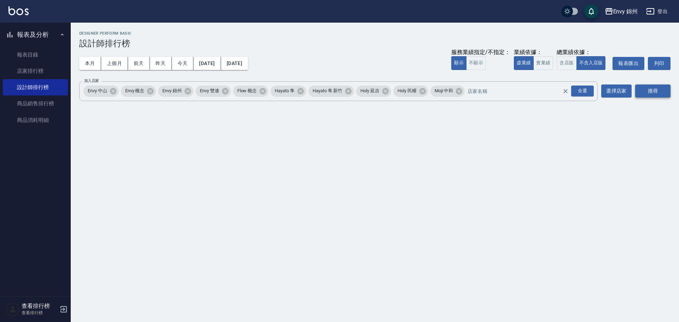
click at [644, 90] on button "搜尋" at bounding box center [652, 90] width 35 height 13
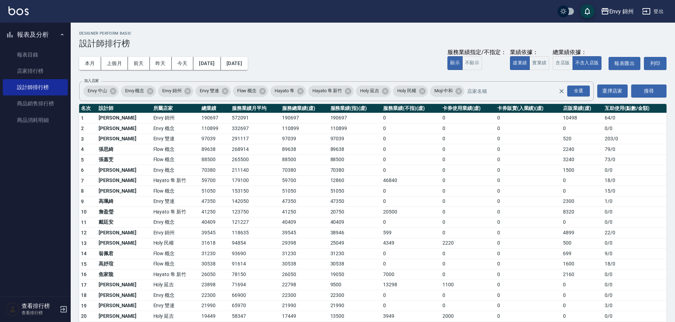
click at [49, 41] on button "報表及分析" at bounding box center [35, 34] width 65 height 18
drag, startPoint x: 166, startPoint y: 233, endPoint x: 195, endPoint y: 233, distance: 28.3
click at [195, 233] on tr "12 潘昀廷 Envy 錦州 39545 118635 39545 38946 599 0 0 4899 22 / 0" at bounding box center [372, 233] width 587 height 11
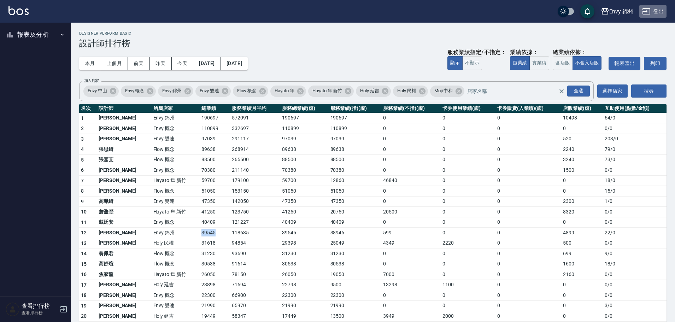
click at [657, 12] on button "登出" at bounding box center [652, 11] width 27 height 13
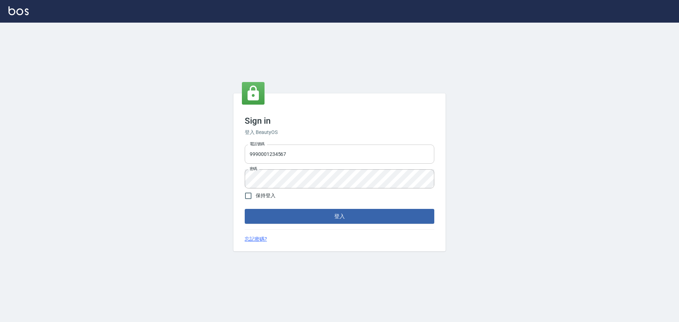
click at [305, 156] on input "9990001234567" at bounding box center [339, 154] width 189 height 19
type input "25153595"
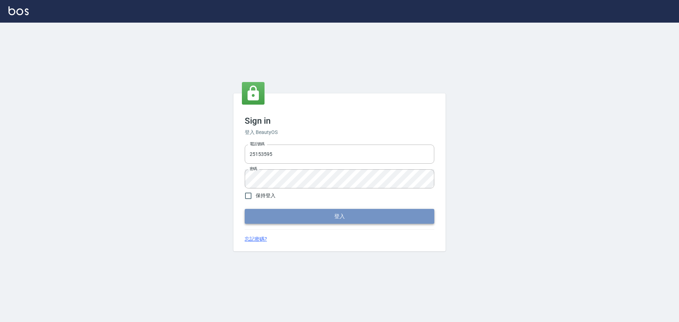
click at [336, 213] on button "登入" at bounding box center [339, 216] width 189 height 15
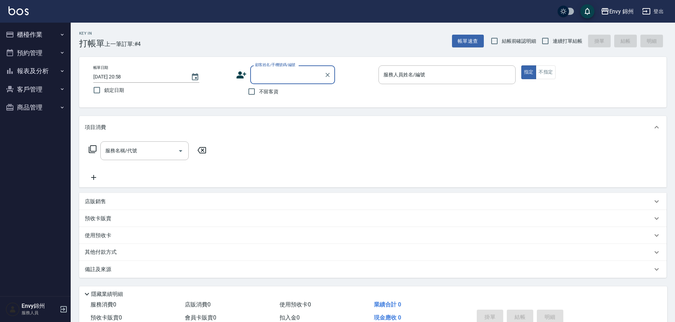
click at [29, 31] on button "櫃檯作業" at bounding box center [35, 34] width 65 height 18
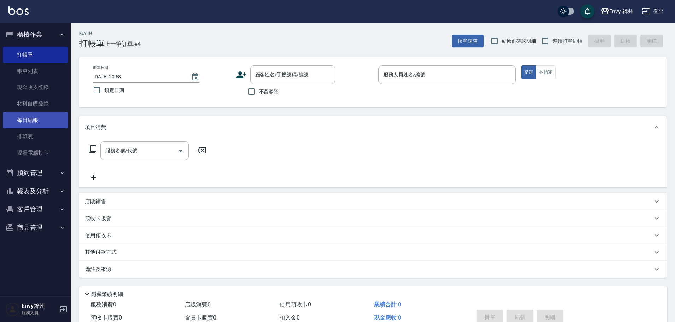
click at [29, 126] on link "每日結帳" at bounding box center [35, 120] width 65 height 16
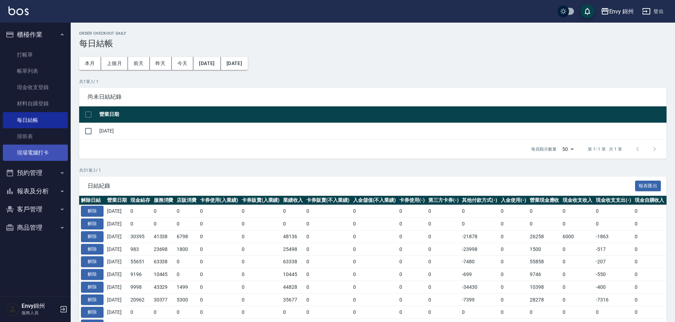
click at [17, 158] on link "現場電腦打卡" at bounding box center [35, 153] width 65 height 16
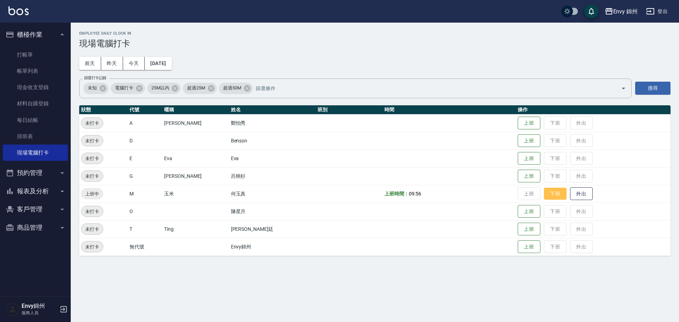
click at [544, 192] on button "下班" at bounding box center [555, 194] width 23 height 12
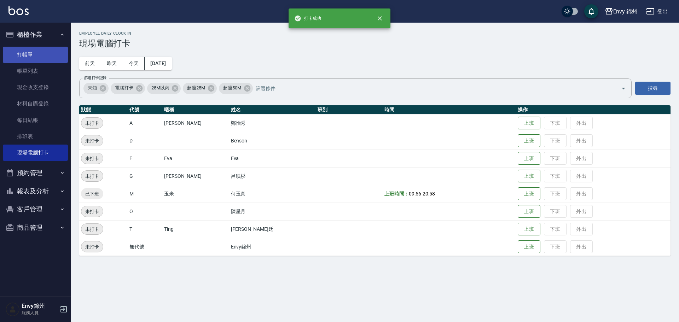
click at [8, 55] on link "打帳單" at bounding box center [35, 55] width 65 height 16
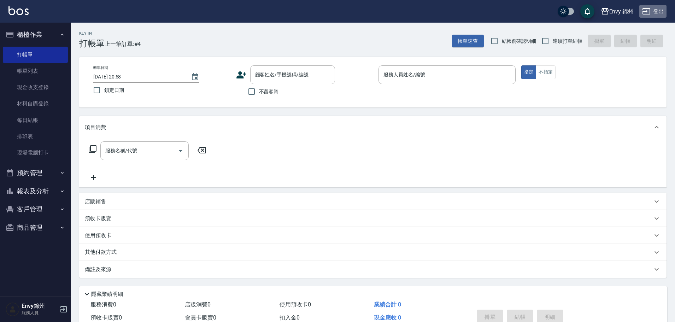
click at [658, 8] on button "登出" at bounding box center [652, 11] width 27 height 13
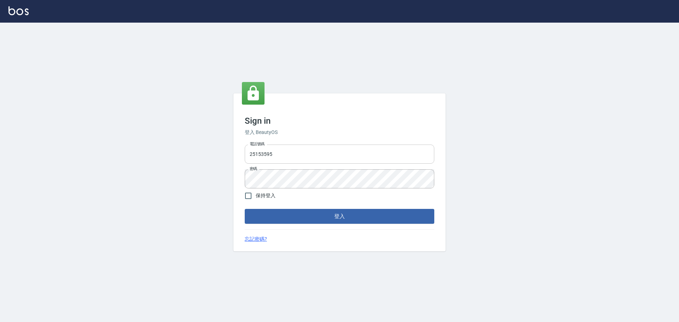
click at [277, 157] on input "25153595" at bounding box center [339, 154] width 189 height 19
type input "9990001234567"
click at [312, 210] on button "登入" at bounding box center [339, 216] width 189 height 15
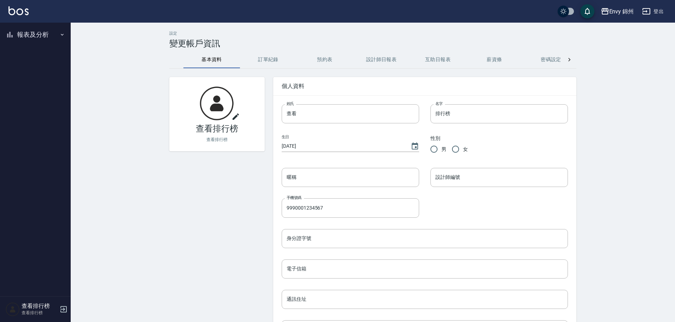
click at [659, 8] on button "登出" at bounding box center [652, 11] width 27 height 13
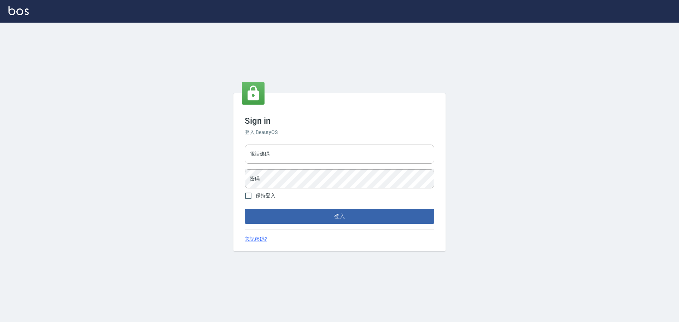
type input "9990001234567"
click at [291, 157] on input "電話號碼" at bounding box center [339, 154] width 189 height 19
click at [300, 150] on input "9990001234567" at bounding box center [339, 154] width 189 height 19
type input "25153595"
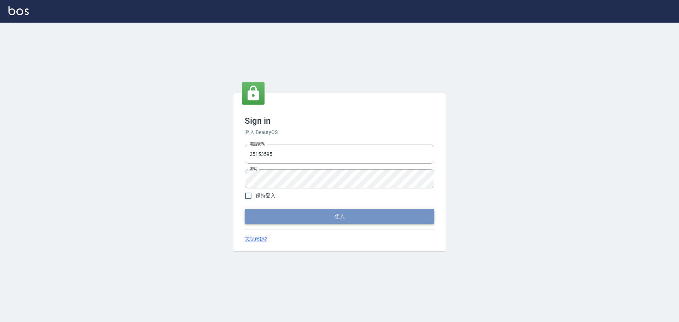
click at [353, 216] on button "登入" at bounding box center [339, 216] width 189 height 15
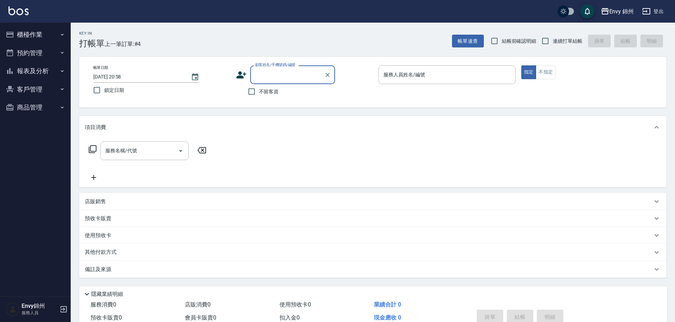
click at [34, 69] on button "報表及分析" at bounding box center [35, 71] width 65 height 18
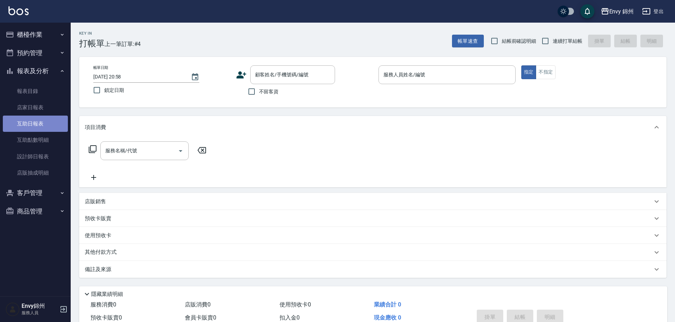
click at [44, 125] on link "互助日報表" at bounding box center [35, 124] width 65 height 16
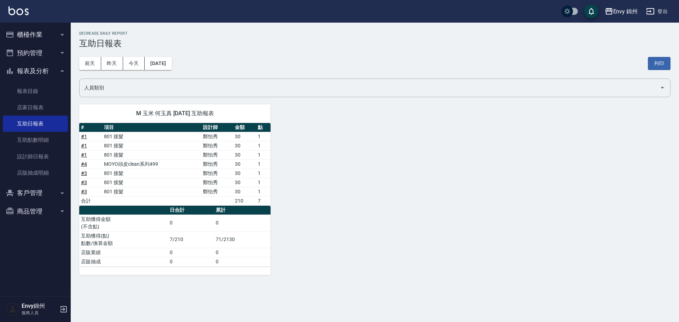
click at [41, 34] on button "櫃檯作業" at bounding box center [35, 34] width 65 height 18
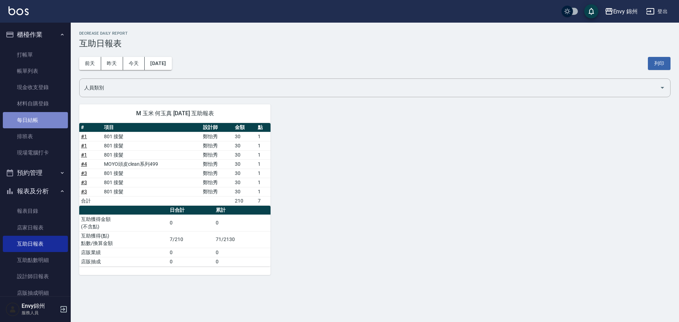
click at [36, 118] on link "每日結帳" at bounding box center [35, 120] width 65 height 16
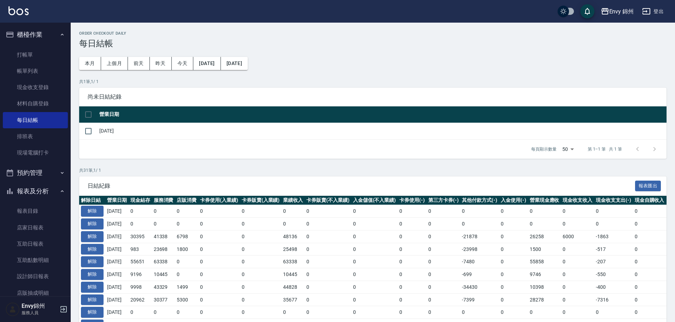
scroll to position [71, 0]
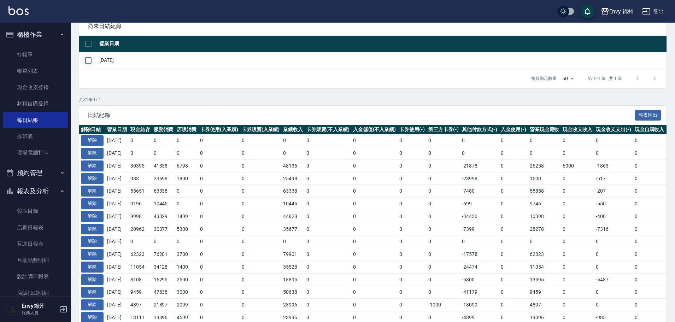
click at [89, 63] on input "checkbox" at bounding box center [88, 60] width 15 height 15
checkbox input "true"
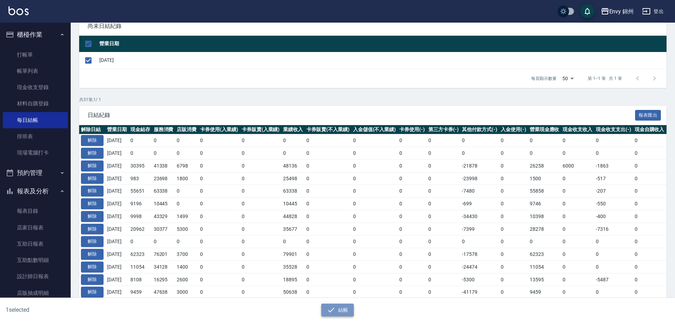
click at [339, 308] on button "結帳" at bounding box center [337, 310] width 33 height 13
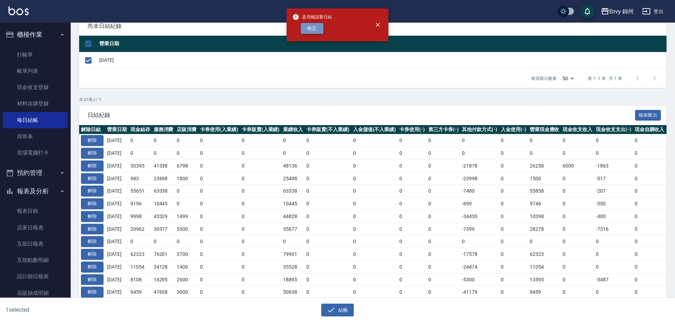
click at [308, 25] on button "確定" at bounding box center [312, 28] width 23 height 11
checkbox input "false"
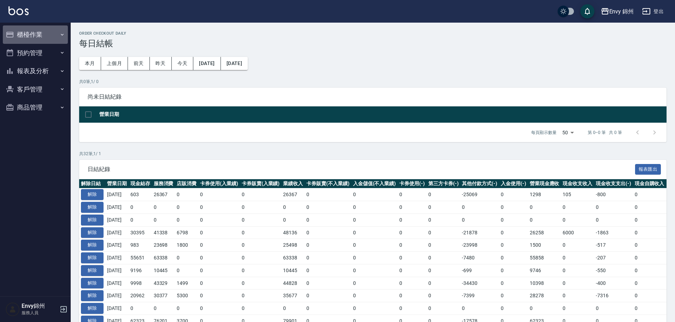
click at [26, 33] on button "櫃檯作業" at bounding box center [35, 34] width 65 height 18
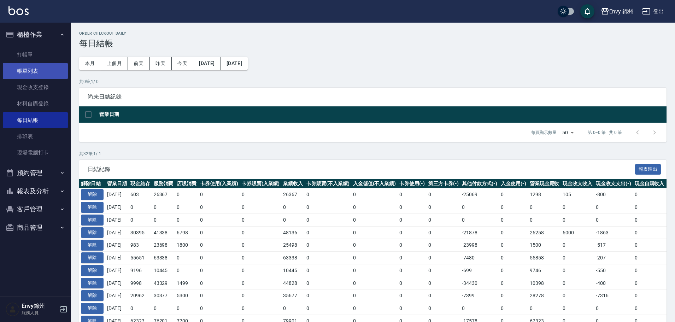
click at [43, 74] on link "帳單列表" at bounding box center [35, 71] width 65 height 16
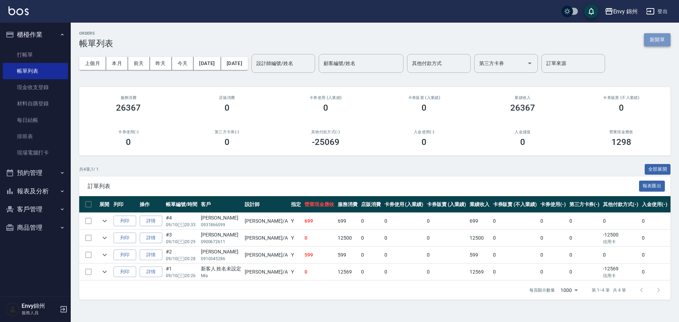
click at [652, 36] on button "新開單" at bounding box center [657, 39] width 27 height 13
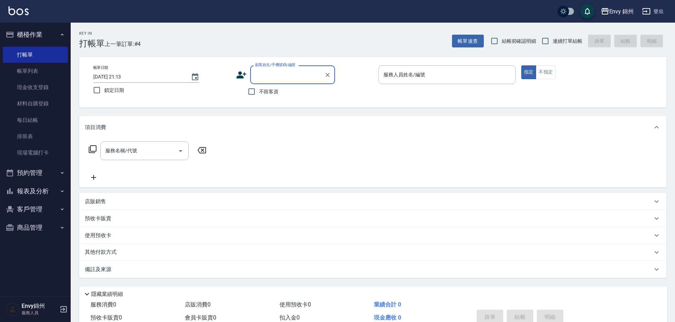
click at [242, 72] on icon at bounding box center [241, 75] width 11 height 11
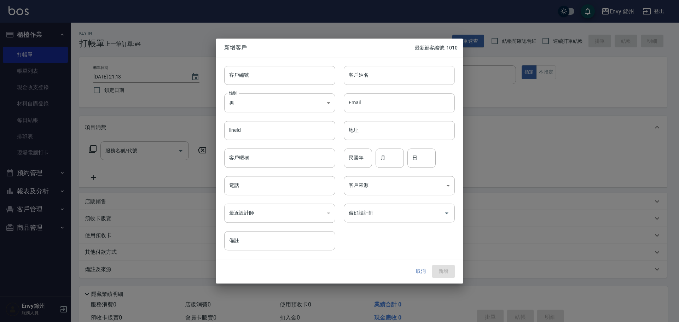
click at [399, 79] on input "客戶姓名" at bounding box center [399, 75] width 111 height 19
type input "n"
type input "蘇俊雅"
click at [301, 92] on div "性別 男 MALE 性別" at bounding box center [275, 99] width 119 height 28
click at [302, 109] on body "Envy 錦州 登出 櫃檯作業 打帳單 帳單列表 現金收支登錄 材料自購登錄 每日結帳 排班表 現場電腦打卡 預約管理 預約管理 單日預約紀錄 單週預約紀錄 …" at bounding box center [339, 177] width 679 height 355
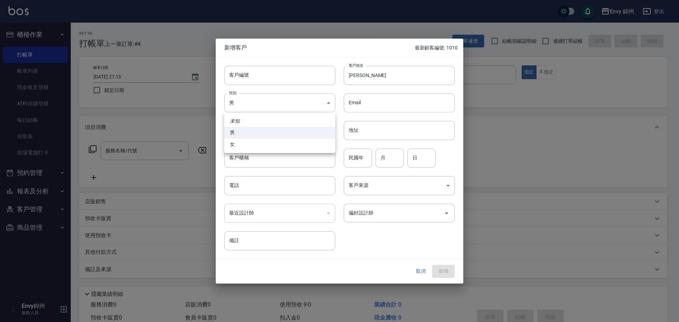
click at [267, 144] on li "女" at bounding box center [279, 145] width 111 height 12
type input "FEMALE"
click at [256, 183] on input "電話" at bounding box center [279, 185] width 111 height 19
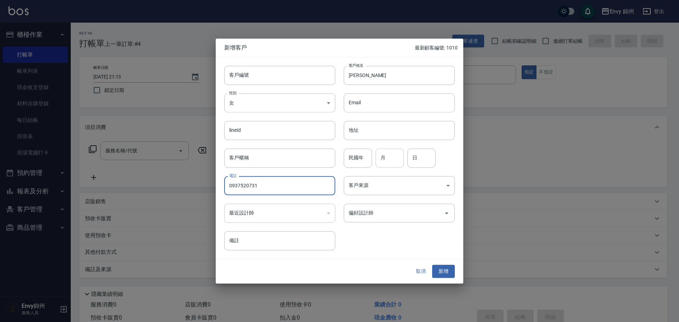
type input "0937520731"
click at [387, 157] on input "月" at bounding box center [389, 157] width 28 height 19
type input "1"
type input "21"
click at [387, 174] on div "客戶來源 ​ 客戶來源" at bounding box center [394, 182] width 119 height 28
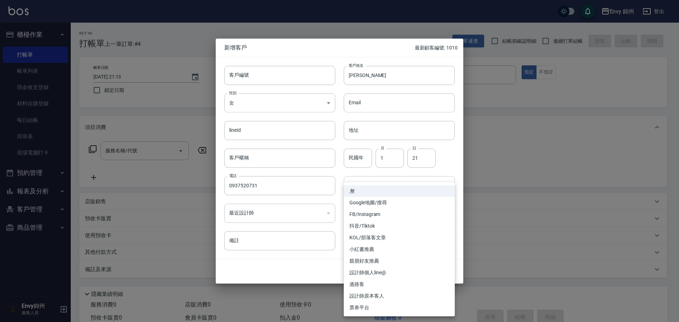
drag, startPoint x: 385, startPoint y: 188, endPoint x: 402, endPoint y: 119, distance: 70.4
click at [385, 187] on body "Envy 錦州 登出 櫃檯作業 打帳單 帳單列表 現金收支登錄 材料自購登錄 每日結帳 排班表 現場電腦打卡 預約管理 預約管理 單日預約紀錄 單週預約紀錄 …" at bounding box center [339, 177] width 679 height 355
click at [374, 219] on li "FB/Instagram" at bounding box center [399, 215] width 111 height 12
type input "FB/Instagram"
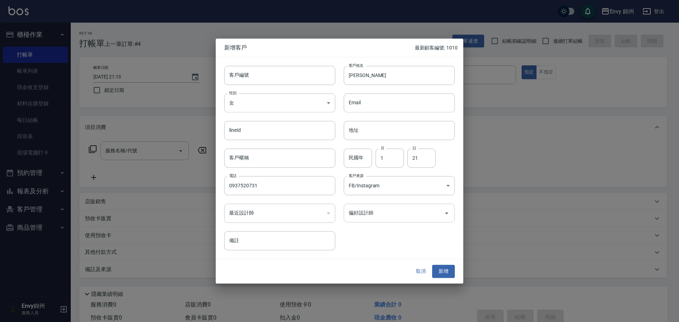
drag, startPoint x: 371, startPoint y: 229, endPoint x: 370, endPoint y: 218, distance: 10.4
click at [371, 224] on div "客戶編號 客戶編號 客戶姓名 蘇俊雅 客戶姓名 性別 女 FEMALE 性別 Email Email lineId lineId 地址 地址 客戶暱稱 客戶暱…" at bounding box center [335, 153] width 239 height 193
click at [370, 216] on input "偏好設計師" at bounding box center [394, 213] width 94 height 12
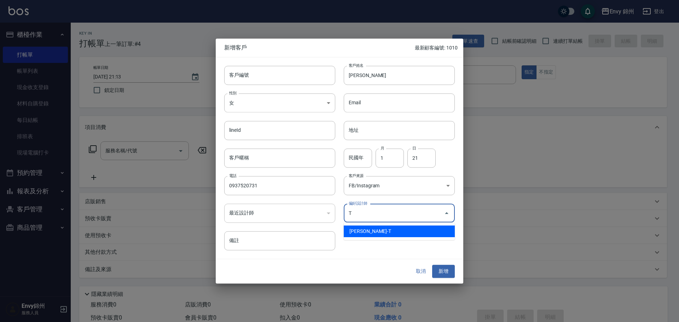
drag, startPoint x: 375, startPoint y: 226, endPoint x: 375, endPoint y: 230, distance: 3.9
click at [375, 227] on li "潘昀廷-T" at bounding box center [399, 232] width 111 height 12
type input "潘昀廷"
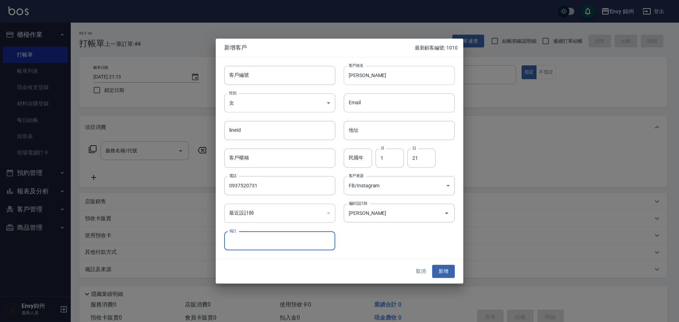
click at [376, 72] on input "蘇俊雅" at bounding box center [399, 75] width 111 height 19
click at [444, 274] on button "新增" at bounding box center [443, 271] width 23 height 13
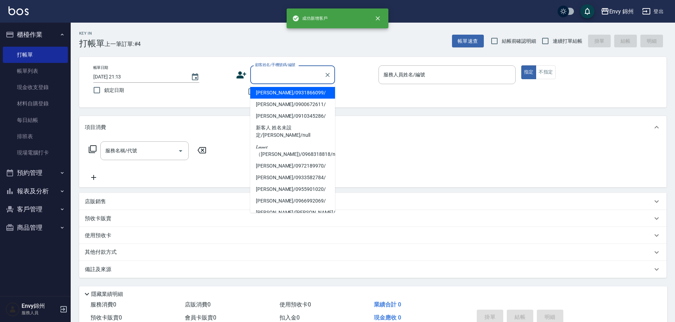
click at [270, 70] on div "顧客姓名/手機號碼/編號 顧客姓名/手機號碼/編號" at bounding box center [292, 74] width 85 height 19
paste input "蘇俊雅"
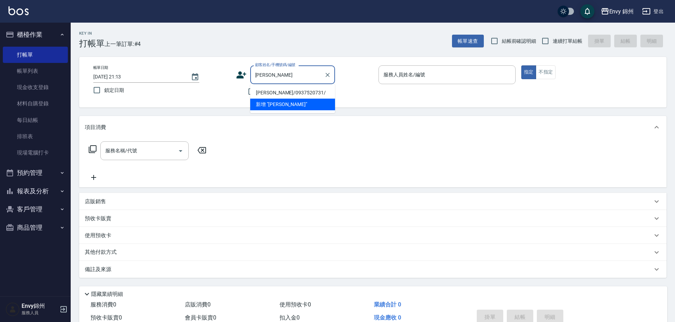
click at [291, 92] on li "蘇俊雅/0937520731/" at bounding box center [292, 93] width 85 height 12
type input "蘇俊雅/0937520731/"
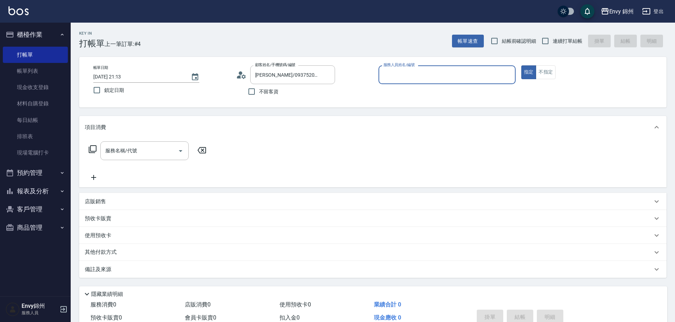
type input "Ting-T"
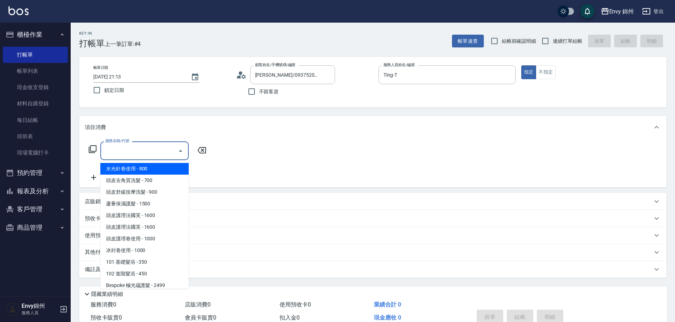
click at [122, 145] on div "服務名稱/代號 服務名稱/代號" at bounding box center [144, 150] width 88 height 19
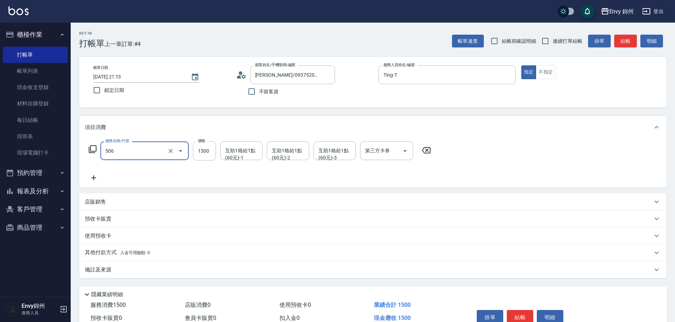
type input "506 縮毛矯正 (506)"
type input "1480"
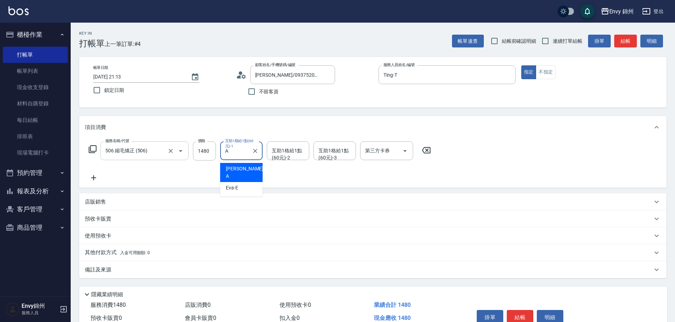
type input "Annie-A"
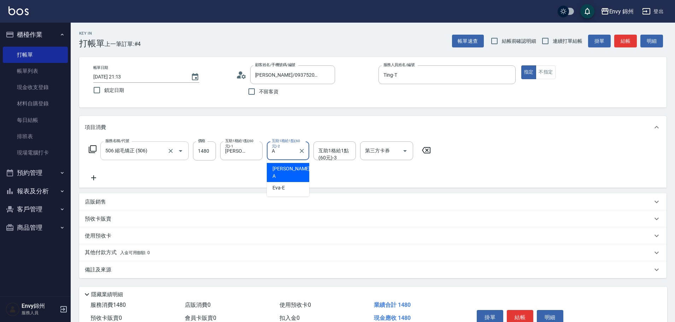
type input "Annie-A"
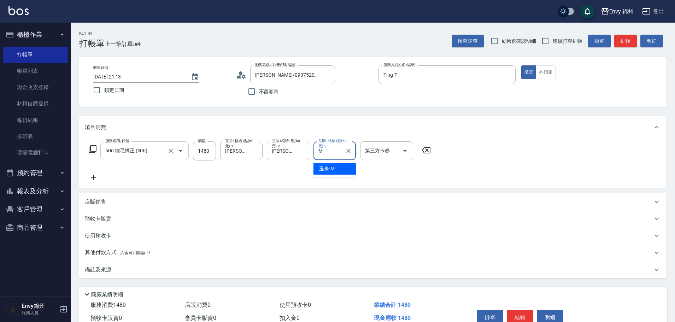
type input "玉米-M"
click at [123, 269] on div "備註及來源" at bounding box center [369, 269] width 568 height 7
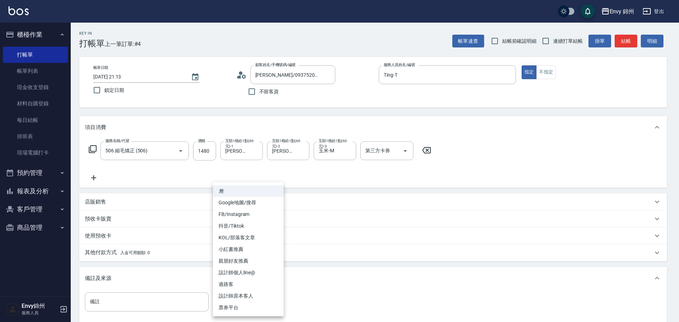
click at [262, 303] on body "Envy 錦州 登出 櫃檯作業 打帳單 帳單列表 現金收支登錄 材料自購登錄 每日結帳 排班表 現場電腦打卡 預約管理 預約管理 單日預約紀錄 單週預約紀錄 …" at bounding box center [339, 201] width 679 height 402
click at [245, 216] on li "FB/Instagram" at bounding box center [248, 215] width 71 height 12
type input "FB/Instagram"
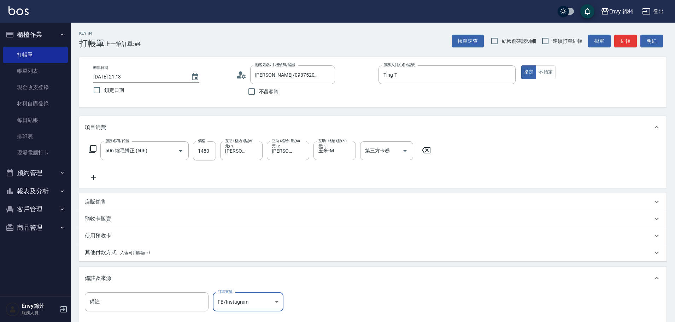
scroll to position [83, 0]
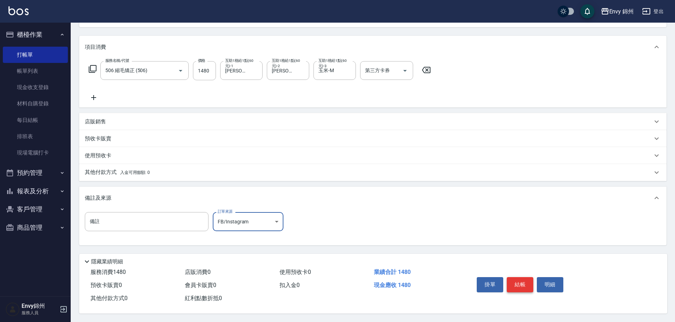
click at [527, 282] on button "結帳" at bounding box center [520, 284] width 27 height 15
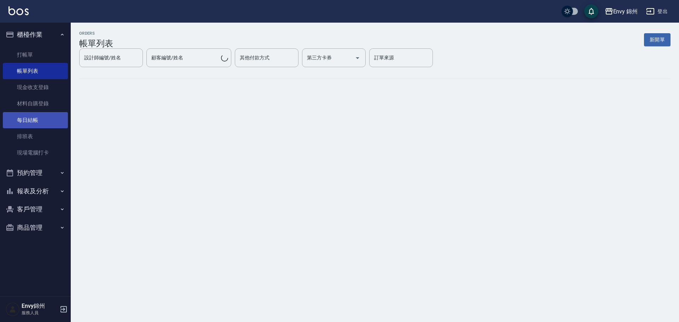
click at [50, 127] on link "每日結帳" at bounding box center [35, 120] width 65 height 16
click at [49, 124] on link "每日結帳" at bounding box center [35, 120] width 65 height 16
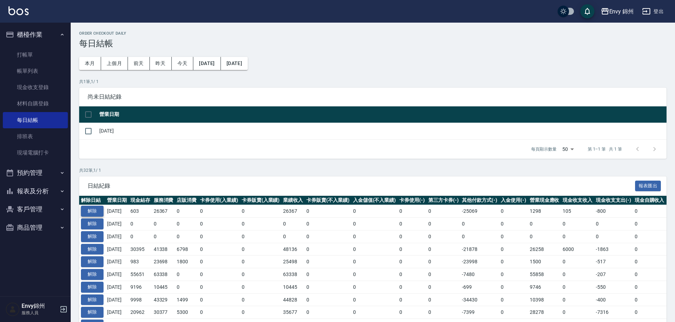
click at [90, 209] on button "解除" at bounding box center [92, 211] width 23 height 11
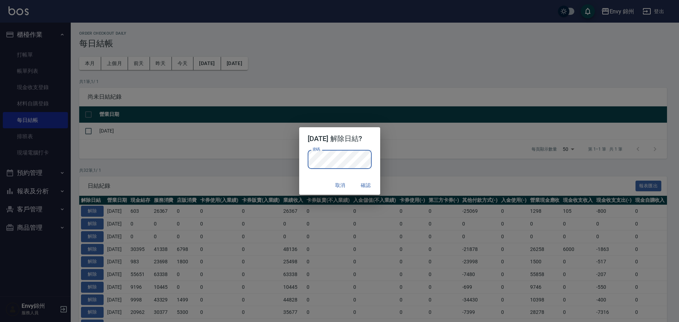
click at [377, 157] on div "密碼 密碼" at bounding box center [339, 163] width 81 height 26
click at [375, 182] on button "確認" at bounding box center [366, 185] width 23 height 13
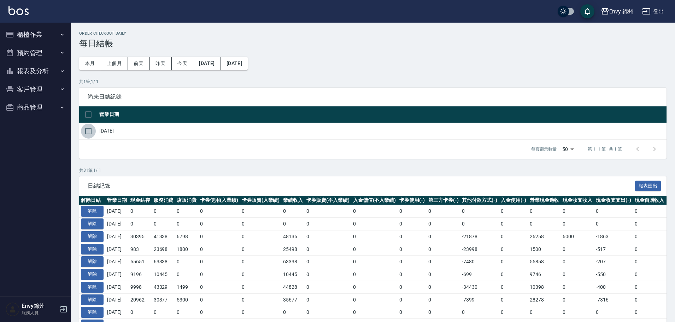
click at [89, 131] on input "checkbox" at bounding box center [88, 131] width 15 height 15
checkbox input "true"
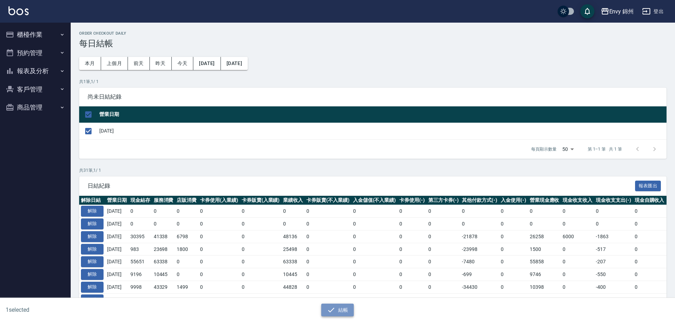
click at [349, 311] on button "結帳" at bounding box center [337, 310] width 33 height 13
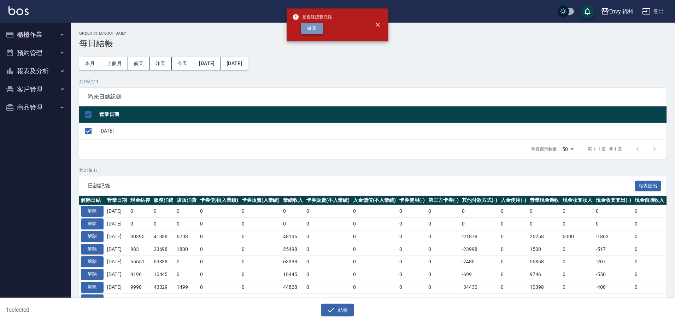
click at [310, 24] on button "確定" at bounding box center [312, 28] width 23 height 11
checkbox input "false"
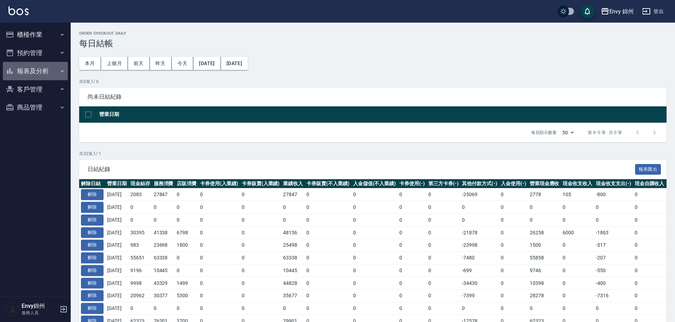
click at [43, 72] on button "報表及分析" at bounding box center [35, 71] width 65 height 18
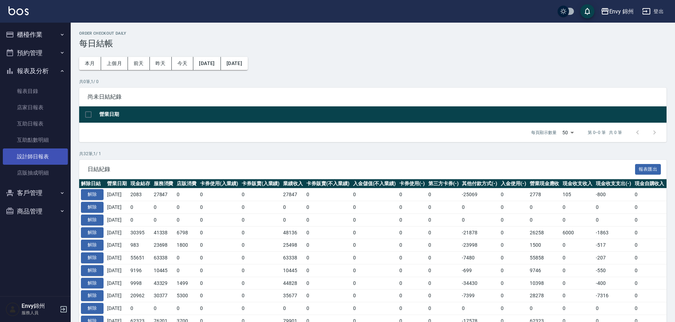
click at [49, 160] on link "設計師日報表" at bounding box center [35, 156] width 65 height 16
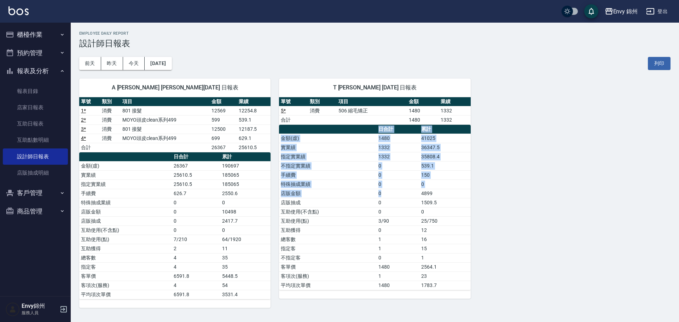
drag, startPoint x: 417, startPoint y: 194, endPoint x: 496, endPoint y: 198, distance: 79.3
click at [480, 198] on div "A [PERSON_NAME] [PERSON_NAME][DATE] 日報表 單號 類別 項目 金額 業績 1 * 消費 801 接髮 12569 1225…" at bounding box center [370, 189] width 599 height 238
click at [520, 198] on div "A [PERSON_NAME] [PERSON_NAME][DATE] 日報表 單號 類別 項目 金額 業績 1 * 消費 801 接髮 12569 1225…" at bounding box center [370, 189] width 599 height 238
